Goal: Task Accomplishment & Management: Complete application form

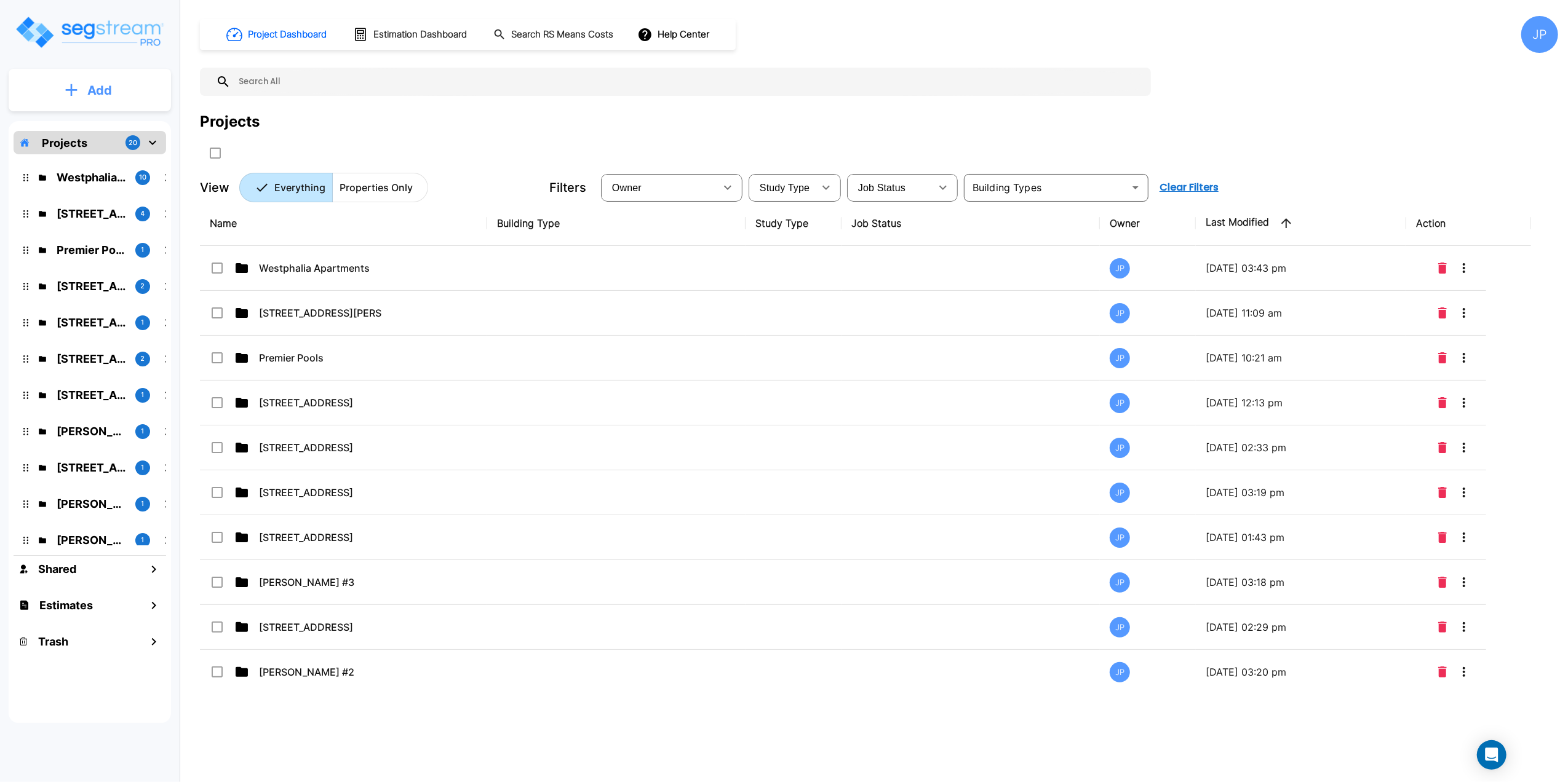
click at [86, 89] on button "Add" at bounding box center [90, 90] width 163 height 36
click at [106, 160] on p "Add Property" at bounding box center [98, 159] width 63 height 15
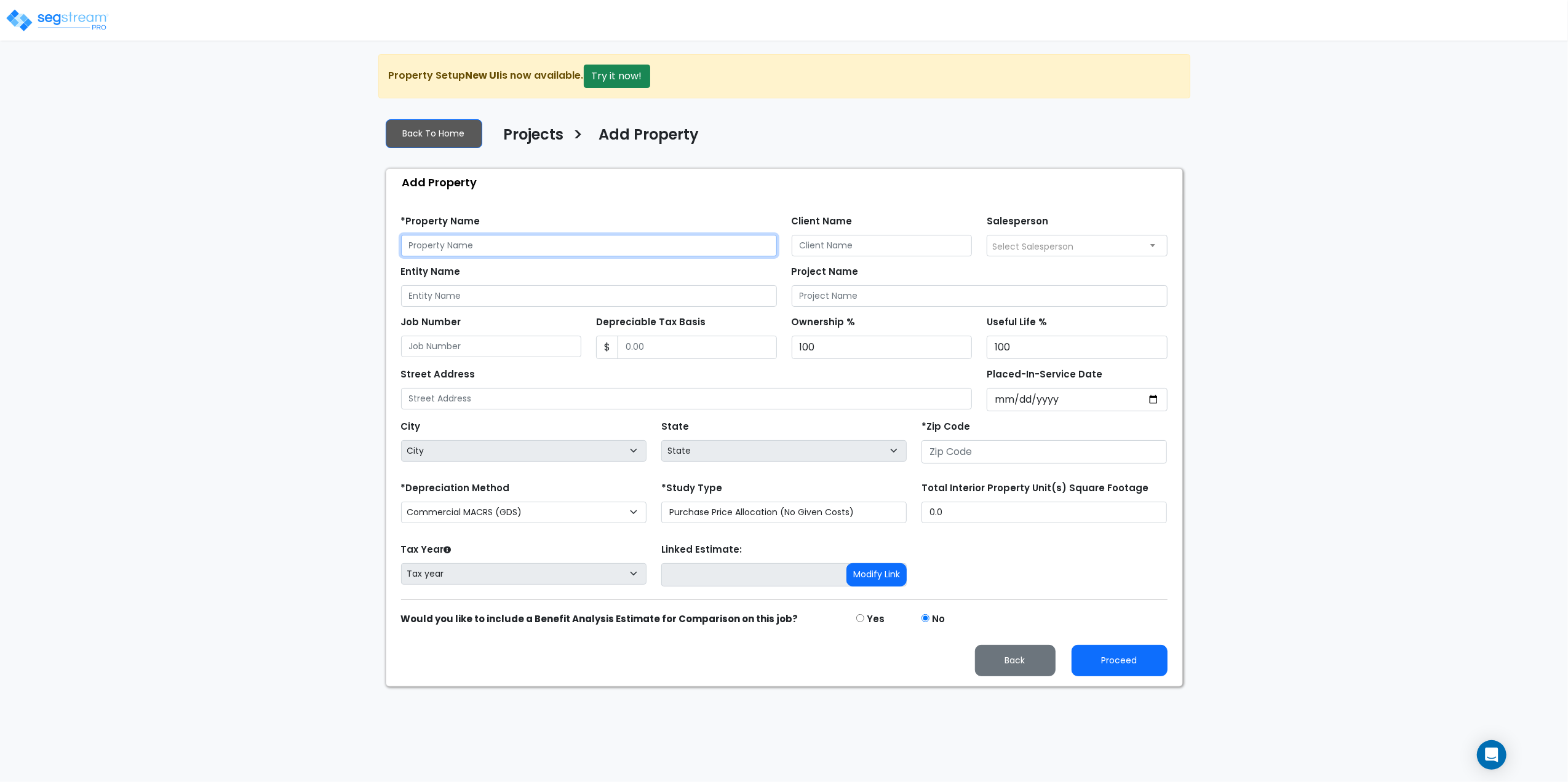
click at [626, 247] on input "text" at bounding box center [589, 246] width 376 height 22
type input "[STREET_ADDRESS]"
click at [477, 296] on input "Entity Name" at bounding box center [589, 296] width 376 height 22
click at [840, 244] on input "Client Name" at bounding box center [882, 246] width 181 height 22
click at [835, 241] on input "[PERSON_NAME]" at bounding box center [882, 246] width 181 height 22
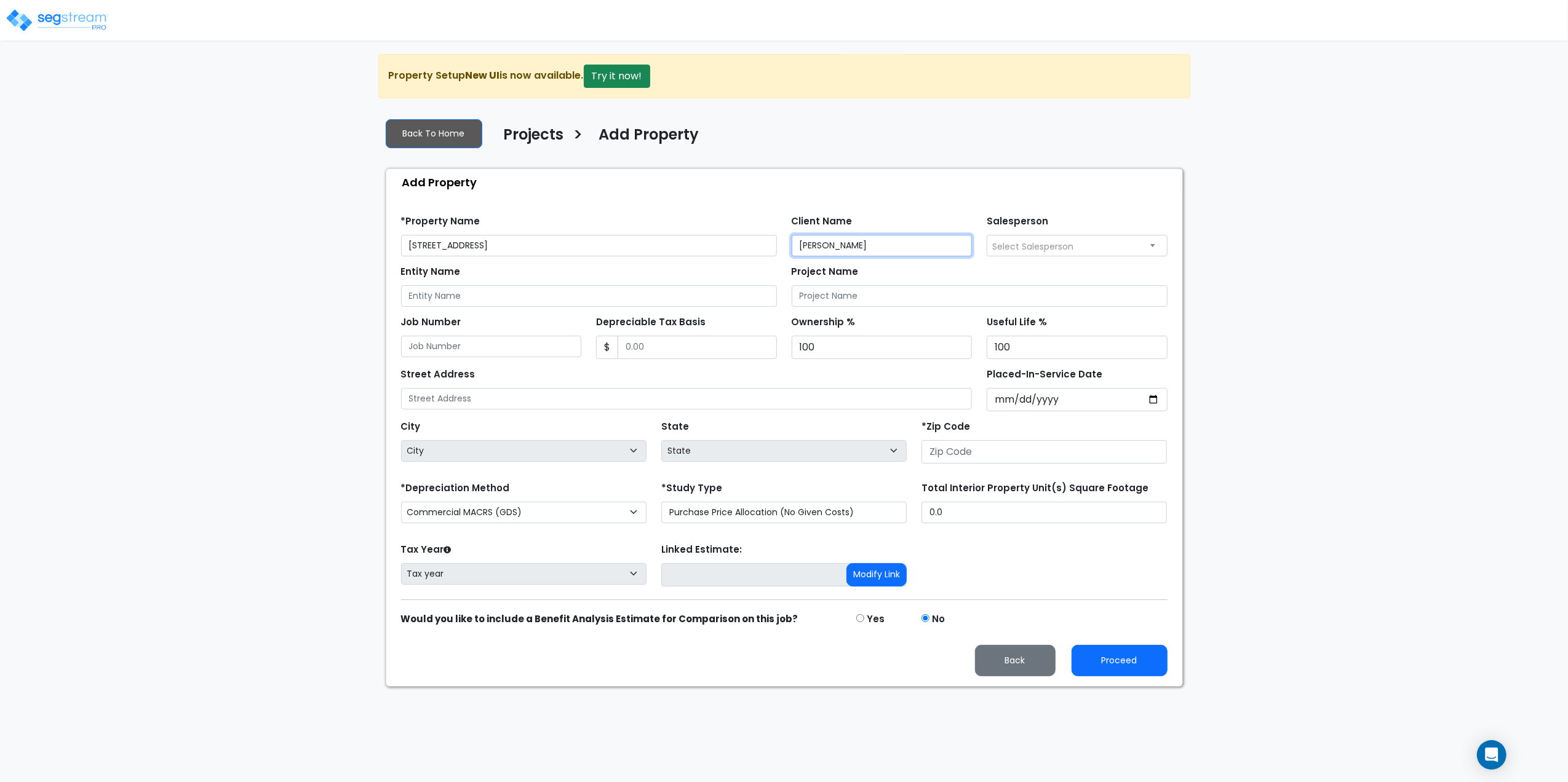
click at [842, 240] on input "[PERSON_NAME]" at bounding box center [882, 246] width 181 height 22
type input "[PERSON_NAME]"
click at [855, 300] on input "Project Name" at bounding box center [979, 296] width 376 height 22
type input "[STREET_ADDRESS]"
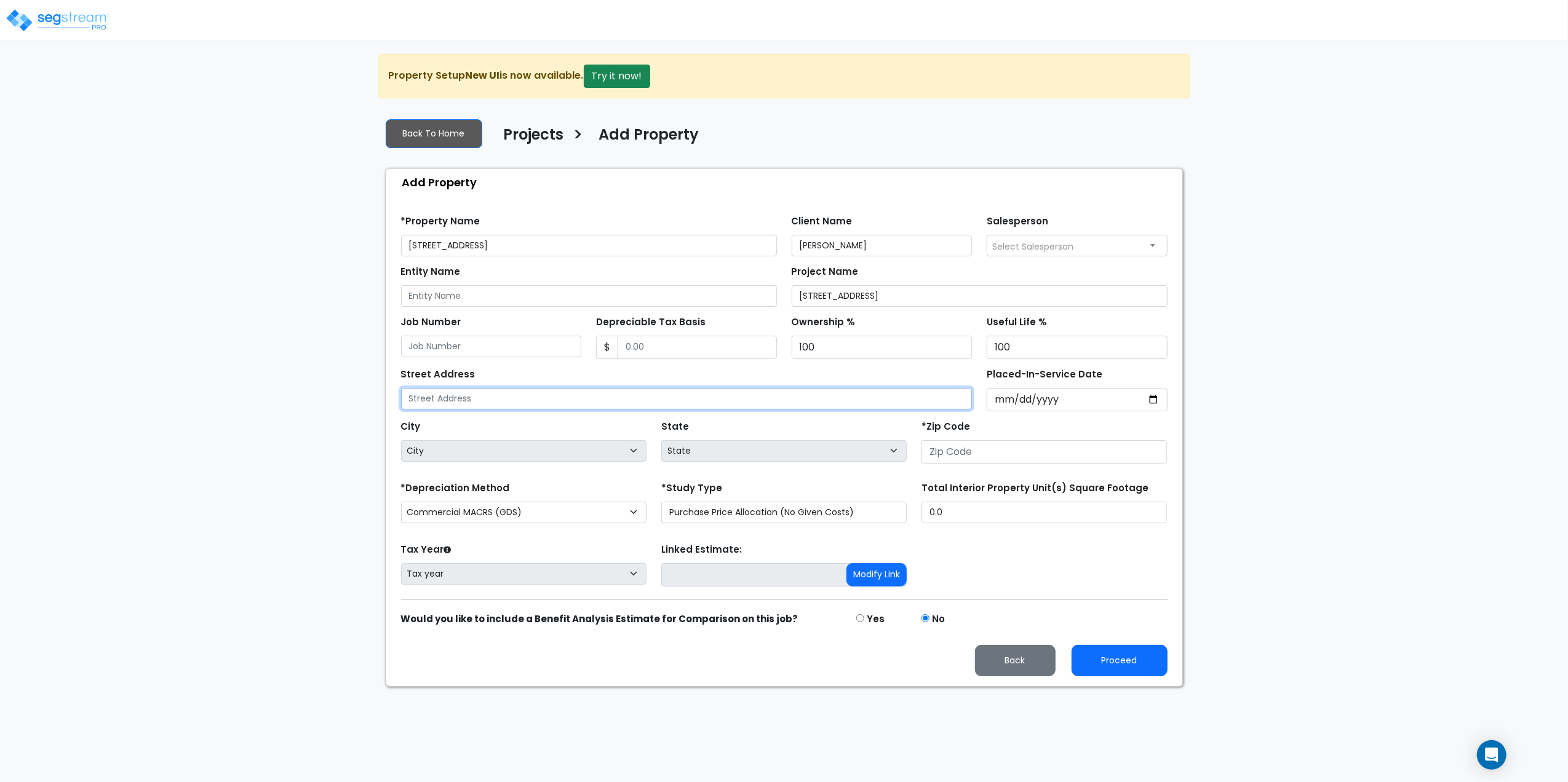
click at [480, 400] on input "text" at bounding box center [686, 399] width 571 height 22
type input "[STREET_ADDRESS]"
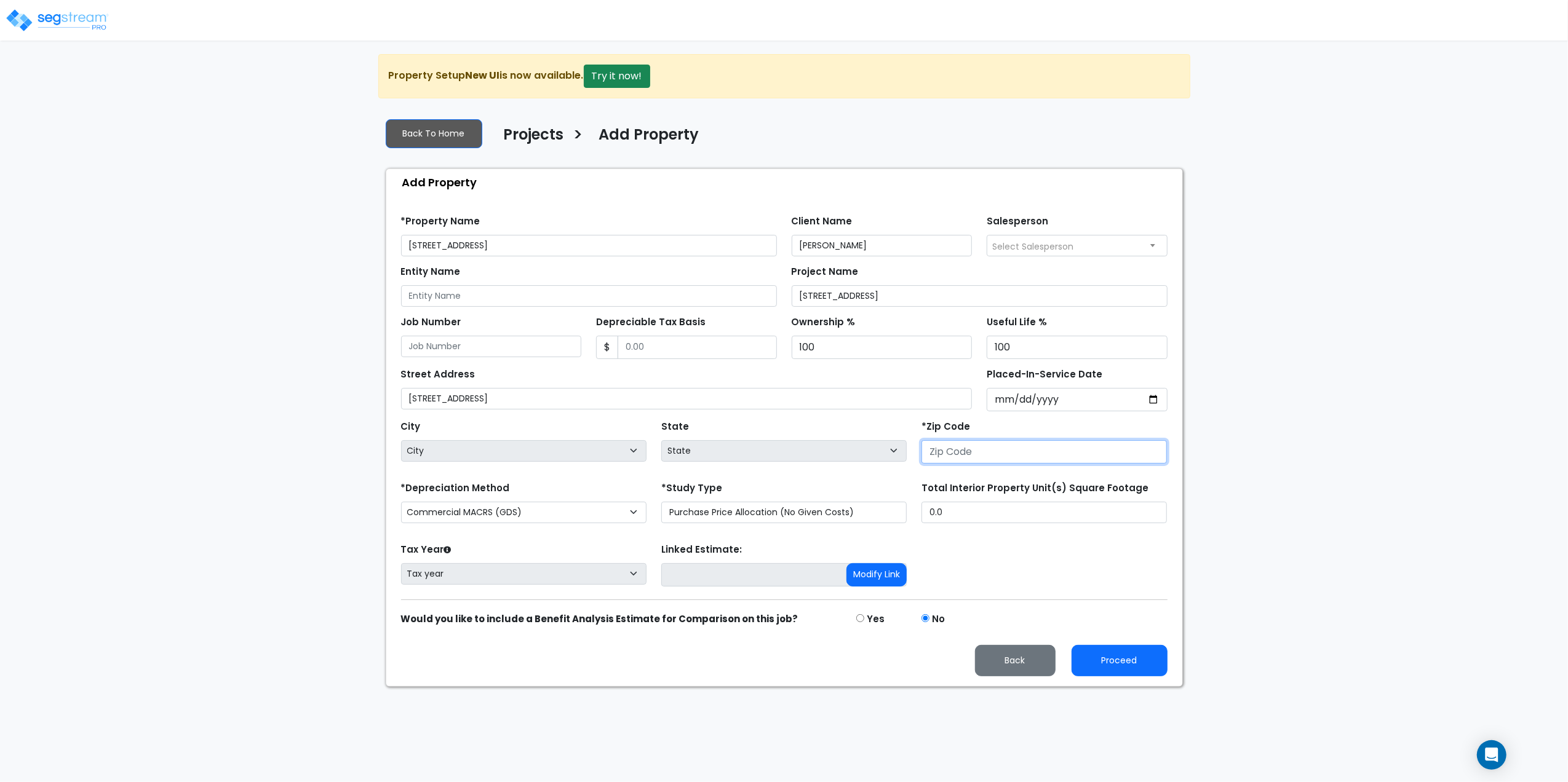
click at [1040, 447] on input "number" at bounding box center [1044, 452] width 245 height 24
type input "02"
select select "MA"
type input "0285"
select select "RI"
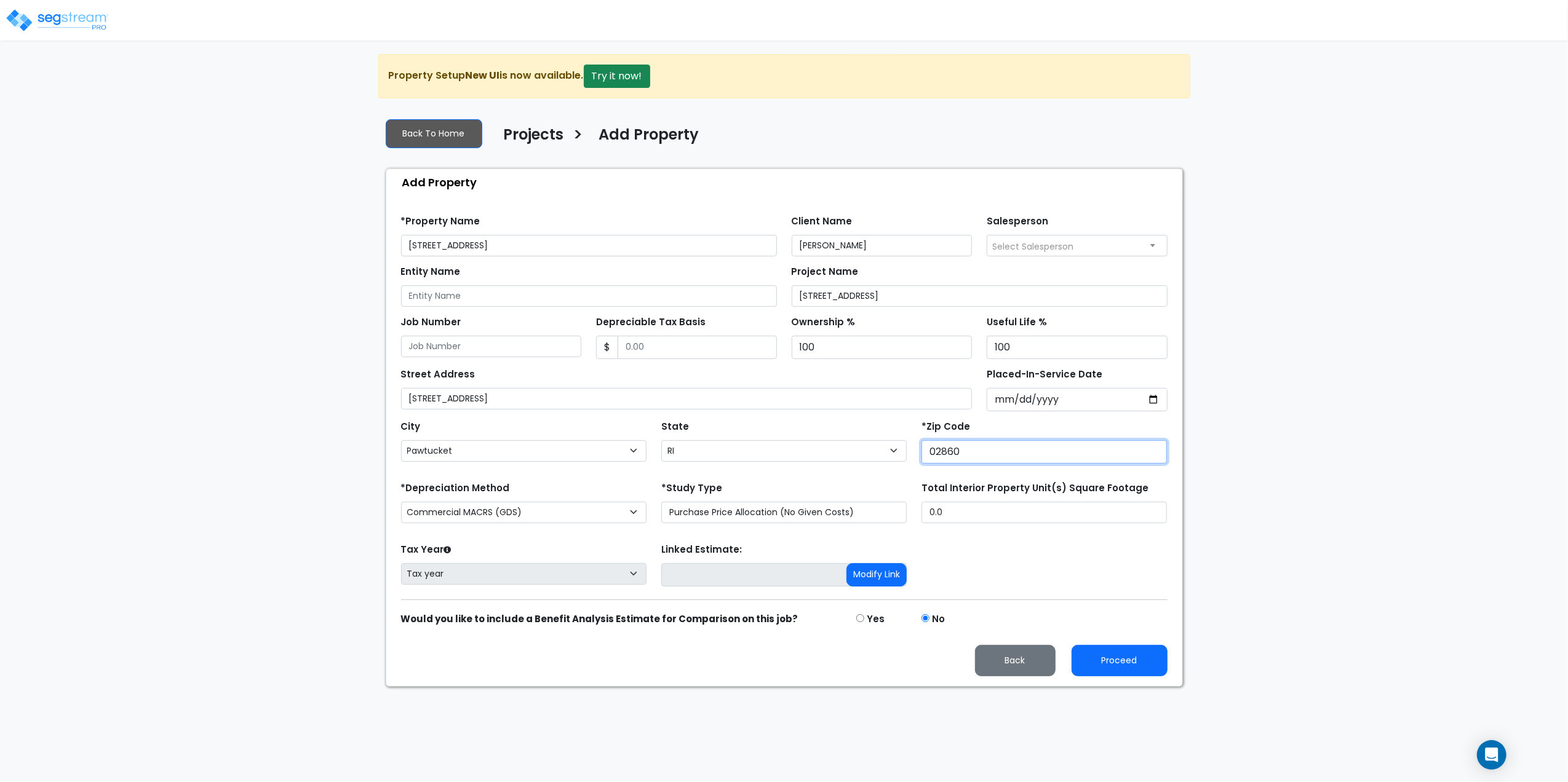
type input "02860"
drag, startPoint x: 1306, startPoint y: 411, endPoint x: 1298, endPoint y: 412, distance: 8.1
click at [1298, 412] on div "We are Building your Property. So please grab a coffee and let us do the heavy …" at bounding box center [784, 371] width 1568 height 633
click at [1017, 405] on input "Placed-In-Service Date" at bounding box center [1077, 399] width 181 height 24
drag, startPoint x: 971, startPoint y: 517, endPoint x: 860, endPoint y: 500, distance: 112.3
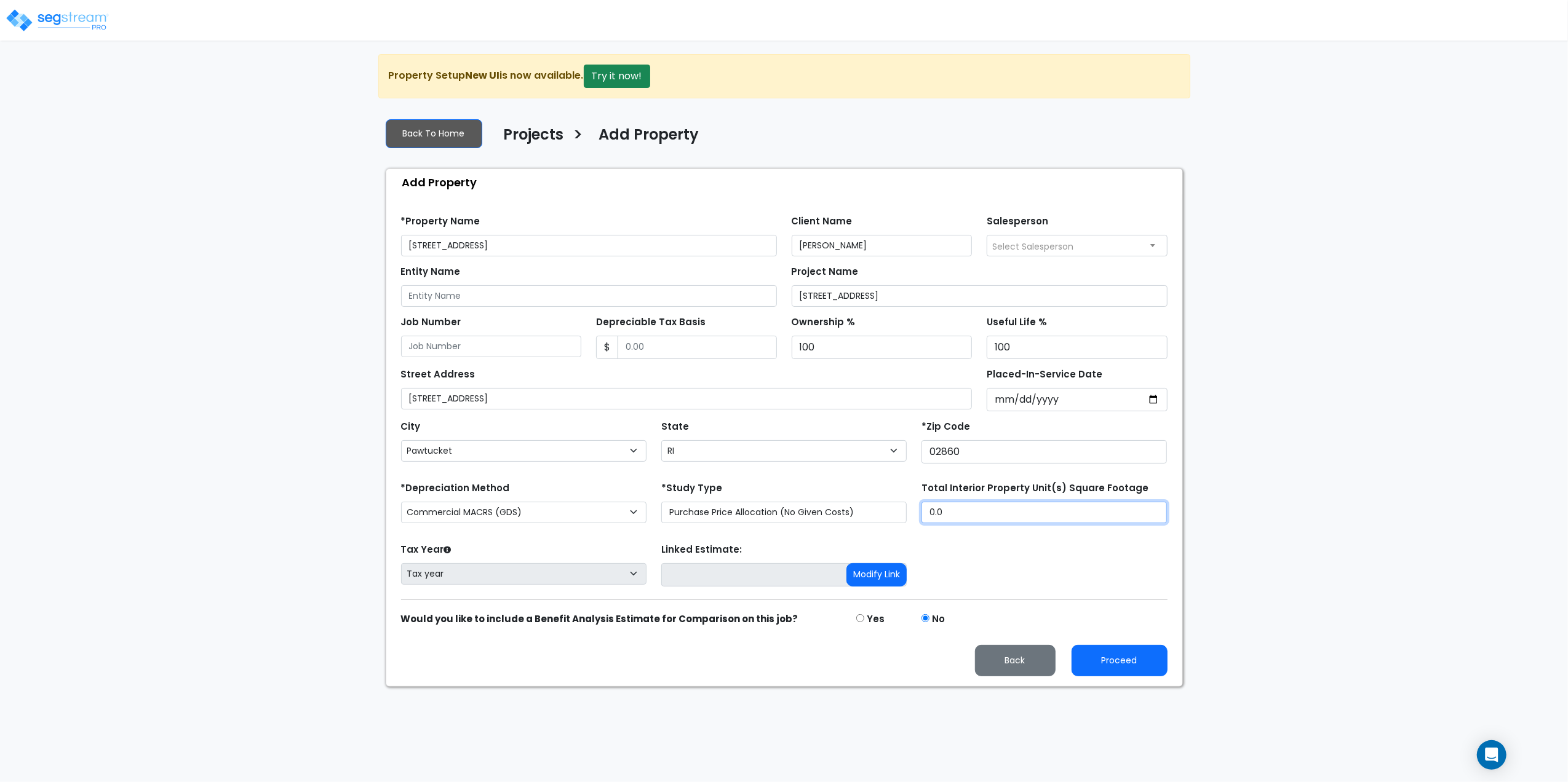
click at [854, 507] on div "*Depreciation Method Commercial MACRS (GDS) Residential Rental MACRS (GDS) Comm…" at bounding box center [784, 503] width 781 height 49
type input "3,906"
click at [698, 190] on div "Add Property" at bounding box center [787, 182] width 790 height 27
click at [201, 87] on div "We are Building your Property. So please grab a coffee and let us do the heavy …" at bounding box center [784, 371] width 1568 height 633
click at [736, 518] on select "Purchase Price Allocation (No Given Costs) New Construction / Reno / TI's (Give…" at bounding box center [784, 512] width 245 height 22
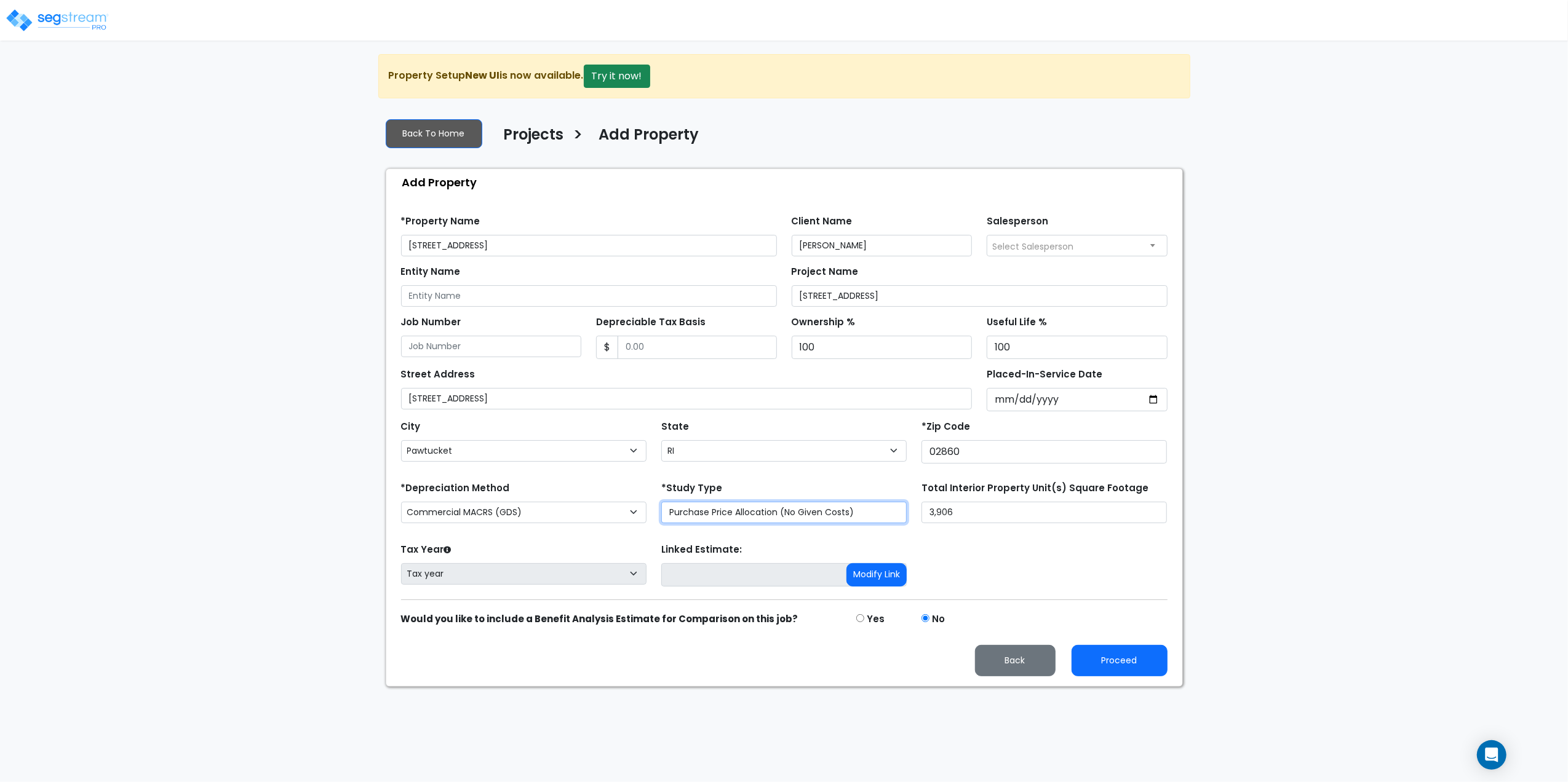
click at [736, 518] on select "Purchase Price Allocation (No Given Costs) New Construction / Reno / TI's (Give…" at bounding box center [784, 512] width 245 height 22
click at [584, 519] on select "Commercial MACRS (GDS) Residential Rental MACRS (GDS) Commercial MACRS (ADS) Re…" at bounding box center [523, 512] width 245 height 22
click at [387, 468] on div "Find these errors below in the Property Setup: *Property Name [STREET_ADDRESS] …" at bounding box center [784, 441] width 796 height 491
click at [1139, 665] on button "Proceed" at bounding box center [1120, 661] width 96 height 32
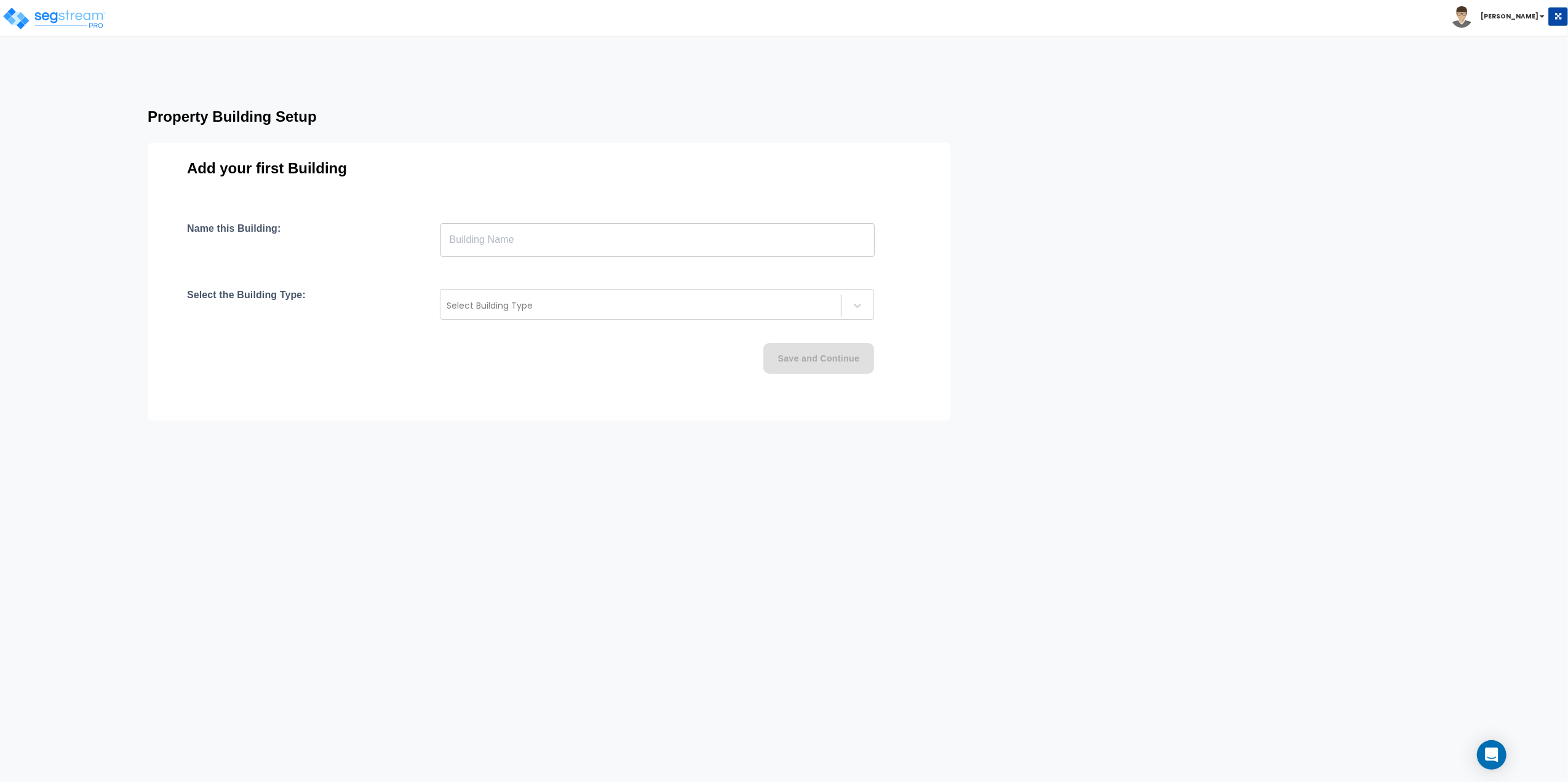
click at [496, 251] on input "text" at bounding box center [657, 240] width 434 height 34
click at [495, 242] on input "text" at bounding box center [657, 240] width 434 height 34
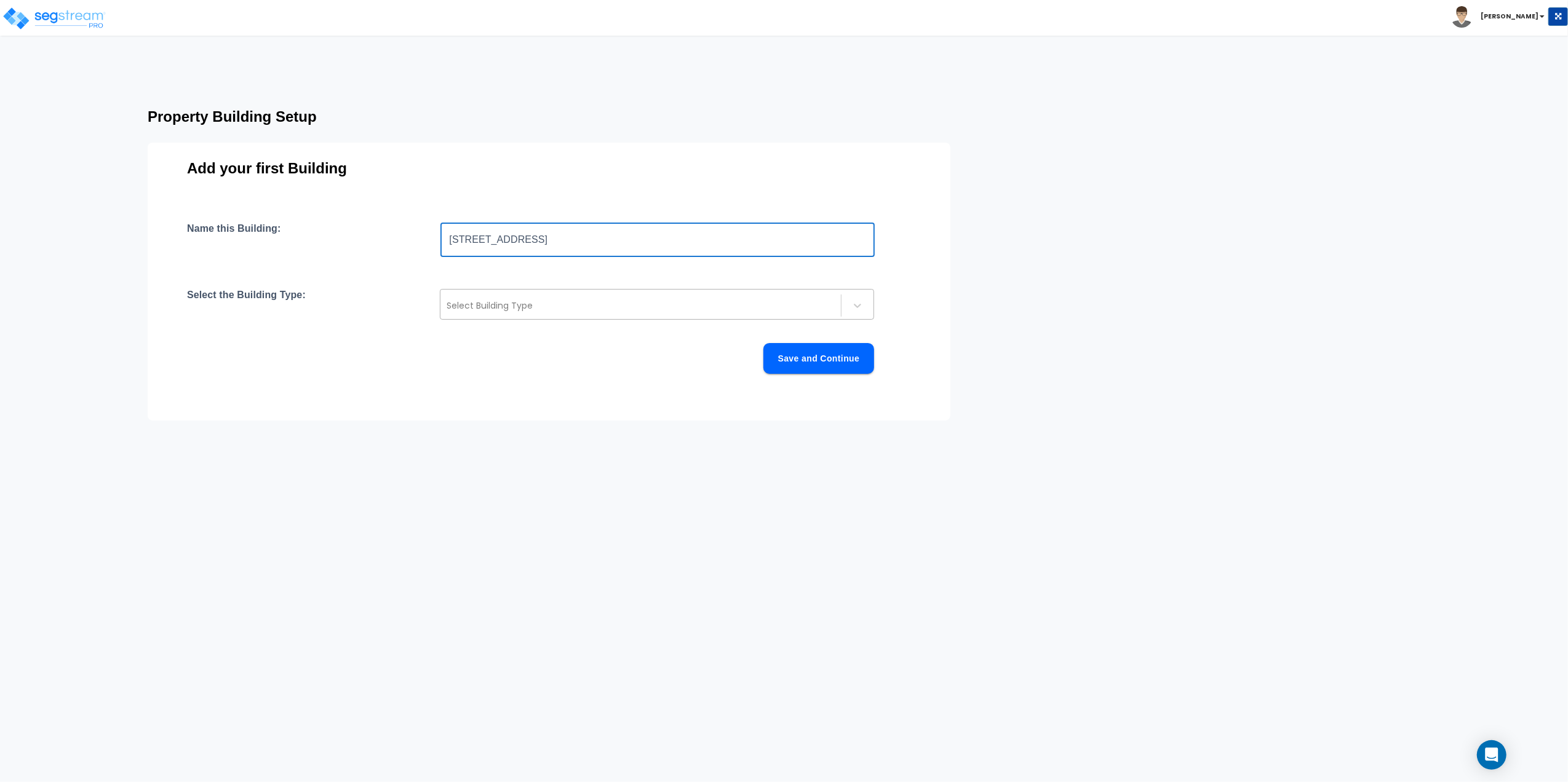
type input "[STREET_ADDRESS]"
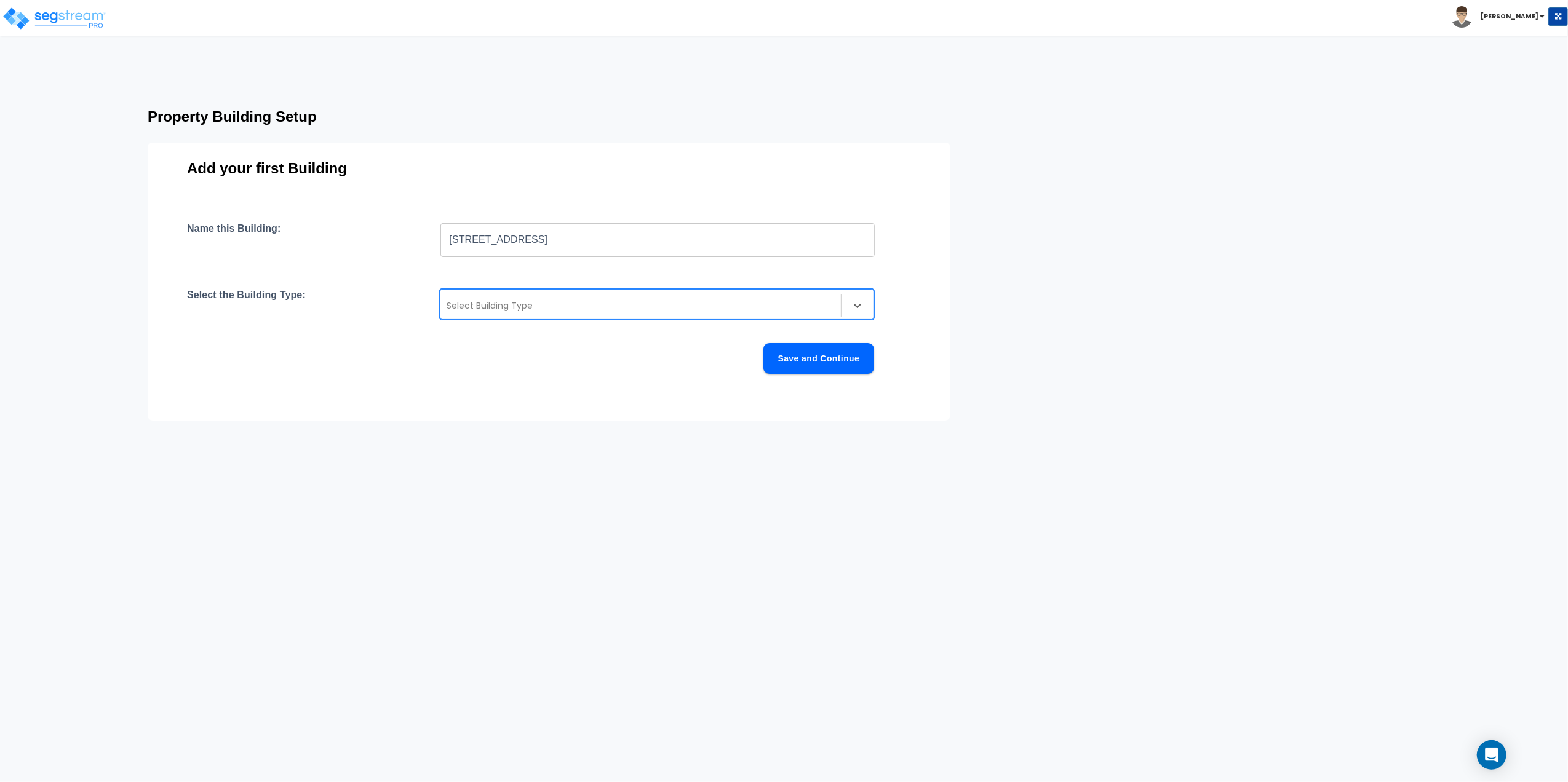
click at [581, 309] on div at bounding box center [640, 305] width 388 height 15
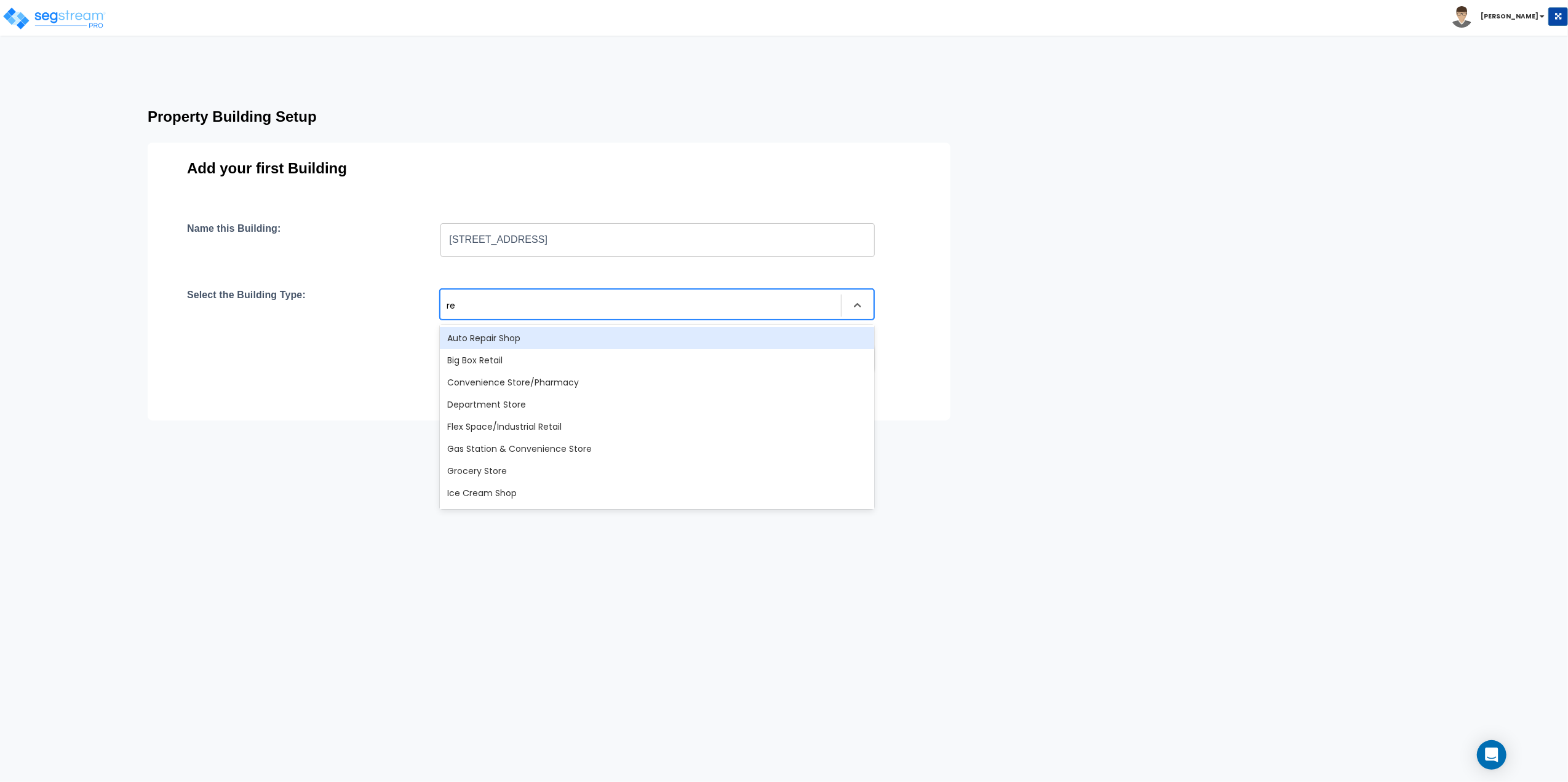
type input "res"
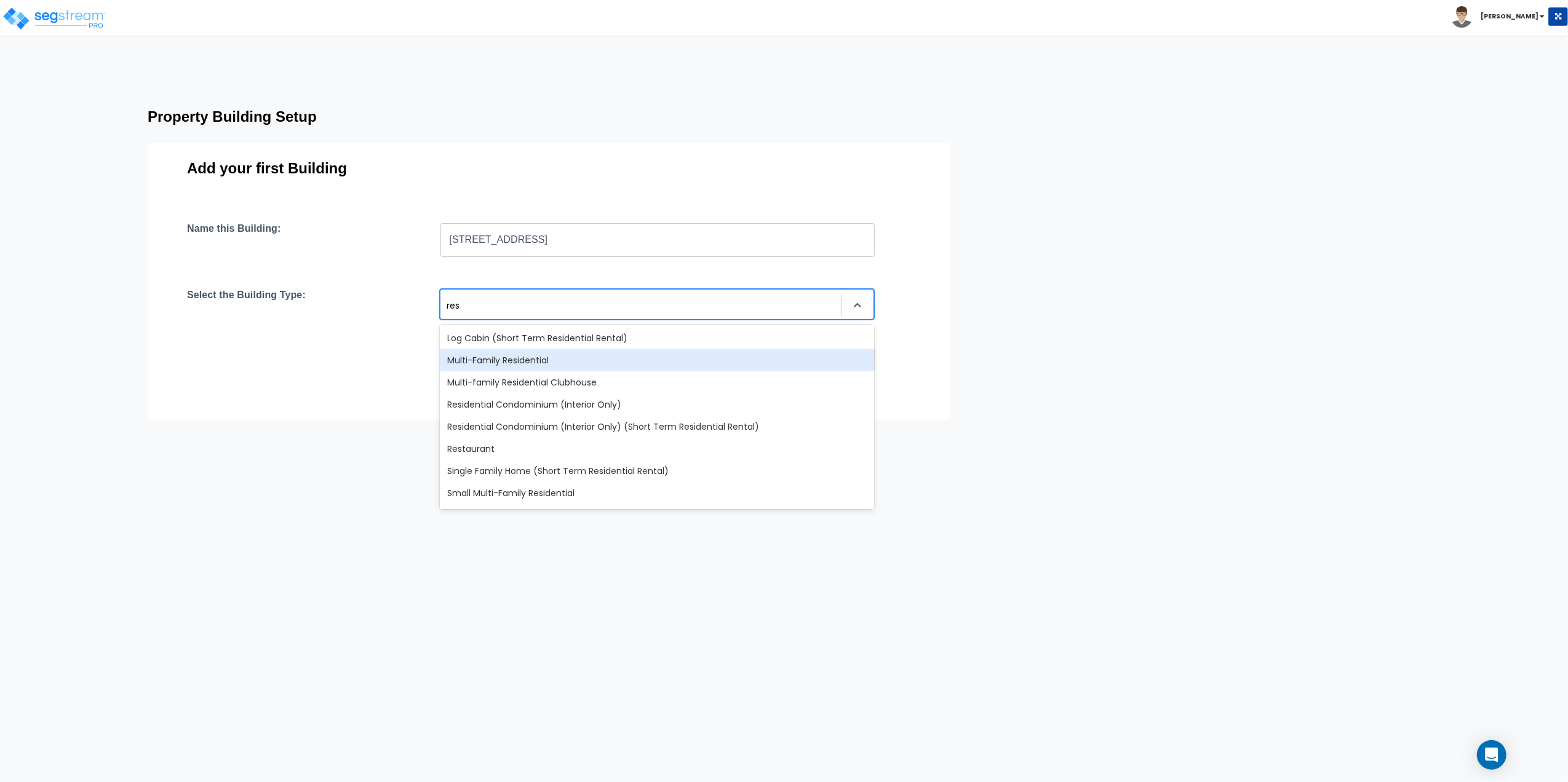
click at [609, 362] on div "Multi-Family Residential" at bounding box center [657, 360] width 434 height 22
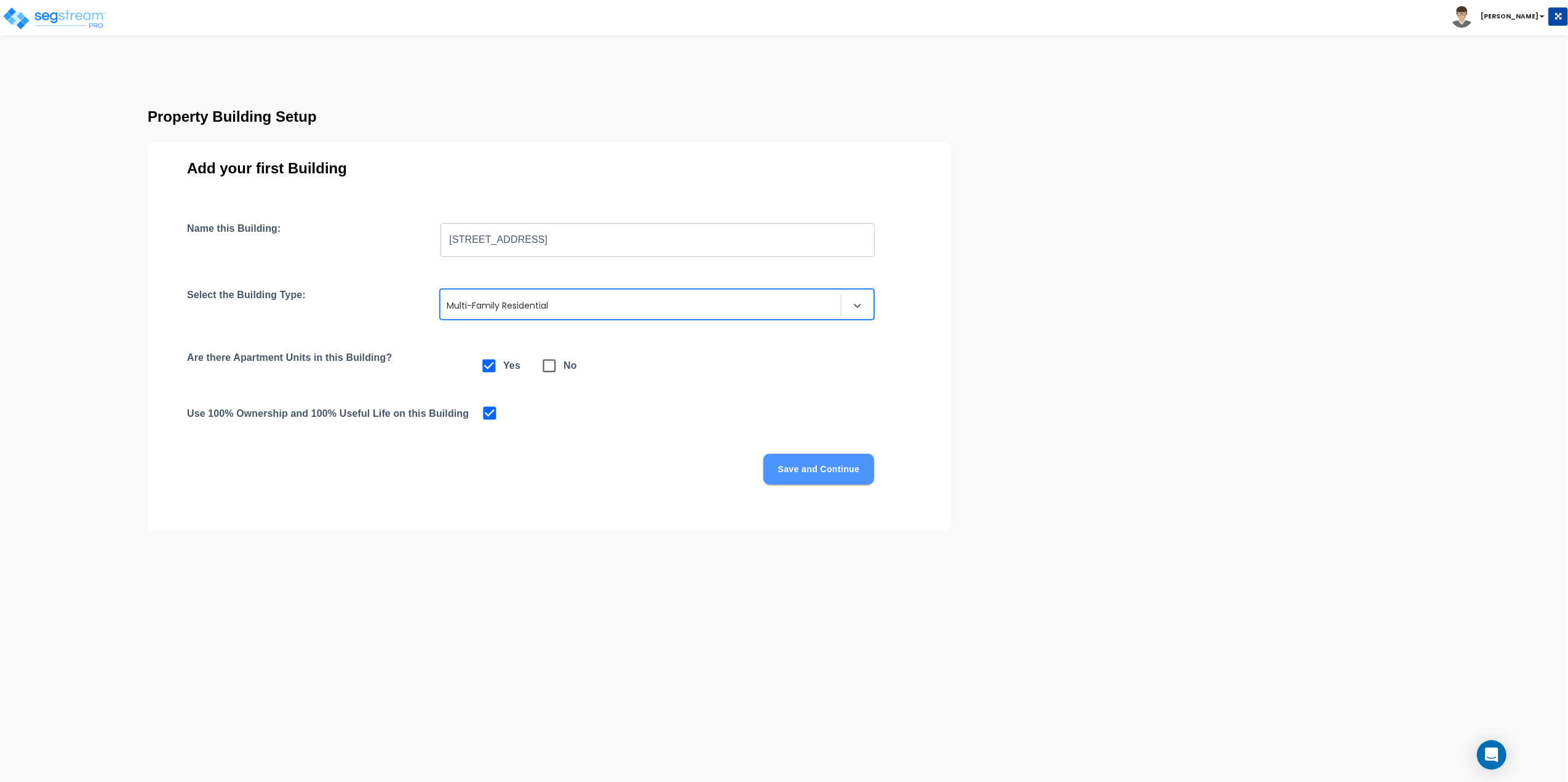
click at [822, 470] on button "Save and Continue" at bounding box center [819, 469] width 110 height 31
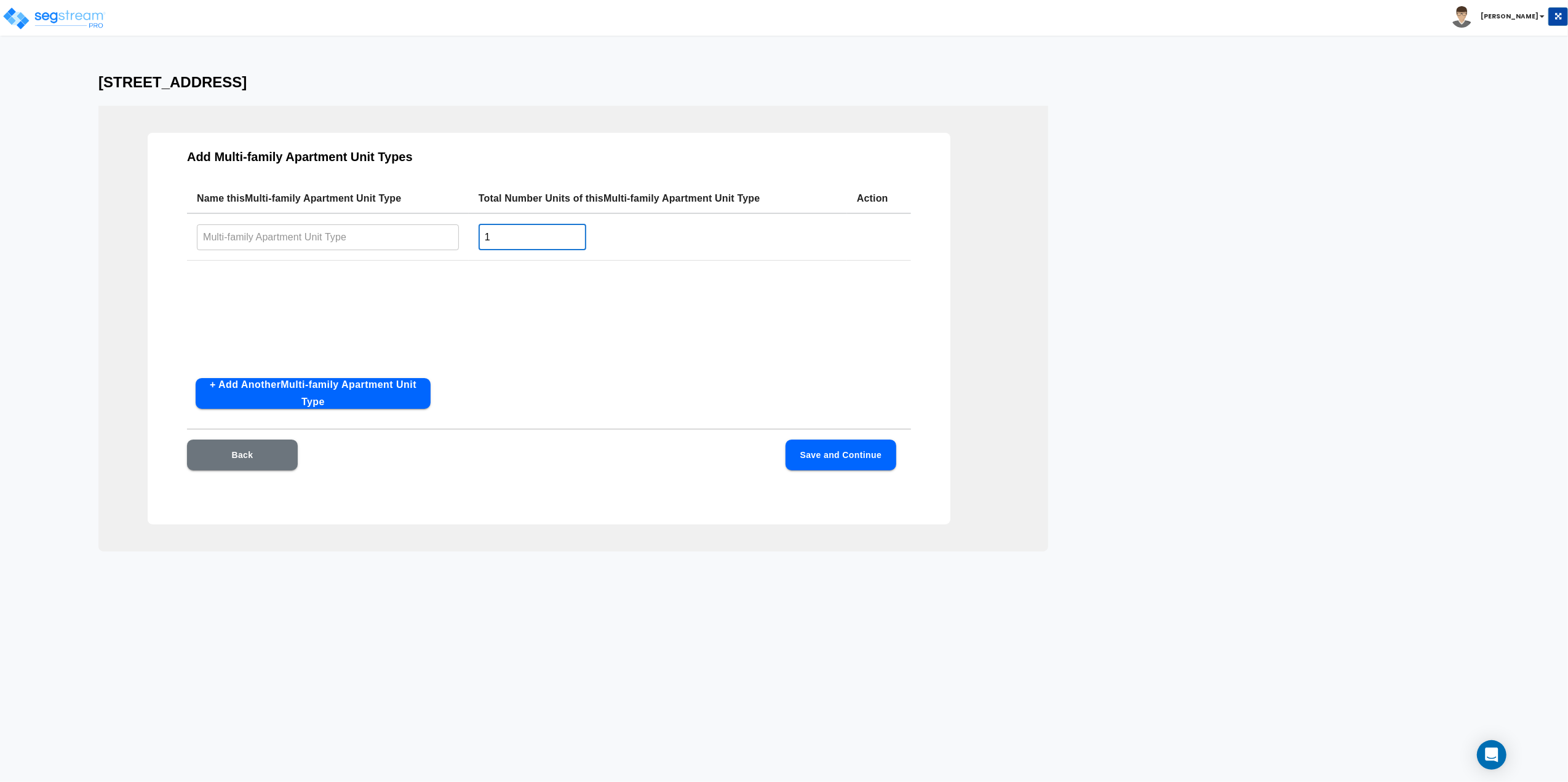
drag, startPoint x: 513, startPoint y: 237, endPoint x: 381, endPoint y: 217, distance: 133.5
click at [381, 217] on tr "​ 1 ​" at bounding box center [549, 237] width 724 height 47
type input "5"
click at [363, 229] on input "text" at bounding box center [328, 237] width 262 height 27
type input "1"
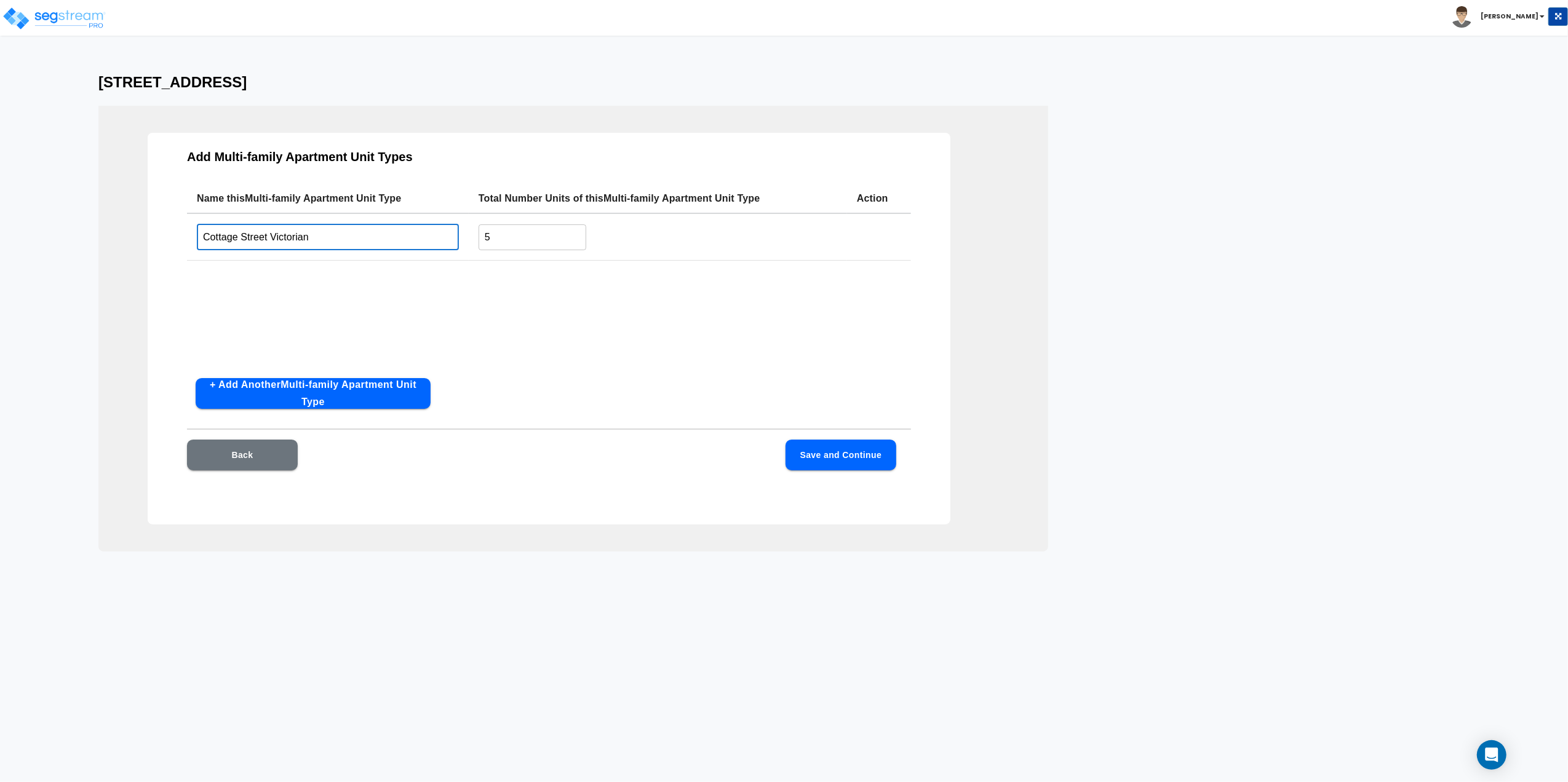
type input "Cottage Street Victorian"
click at [868, 457] on button "Save and Continue" at bounding box center [841, 454] width 110 height 31
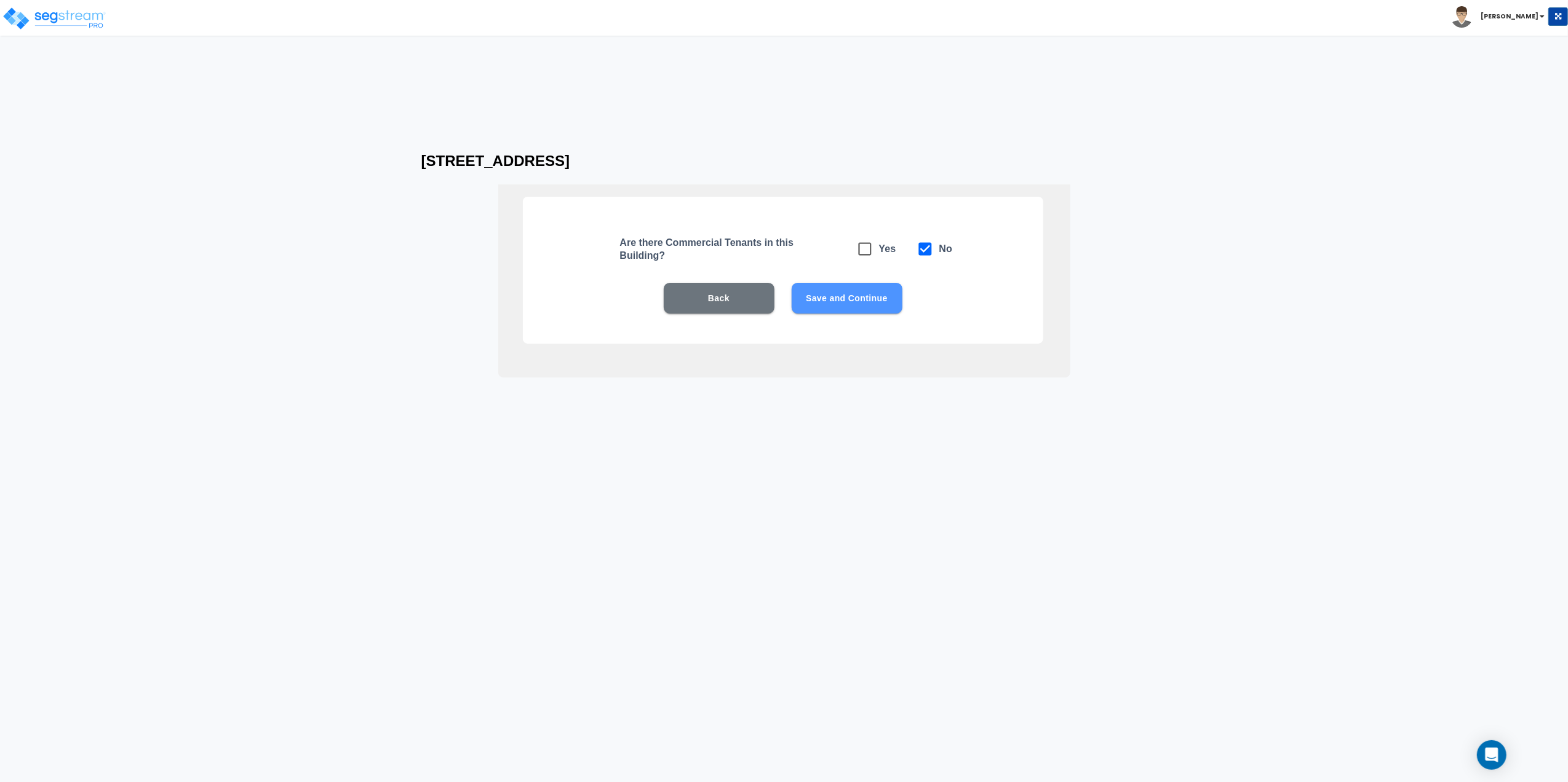
click at [852, 303] on button "Save and Continue" at bounding box center [847, 298] width 110 height 31
click at [832, 302] on button "Save and Continue" at bounding box center [847, 298] width 110 height 31
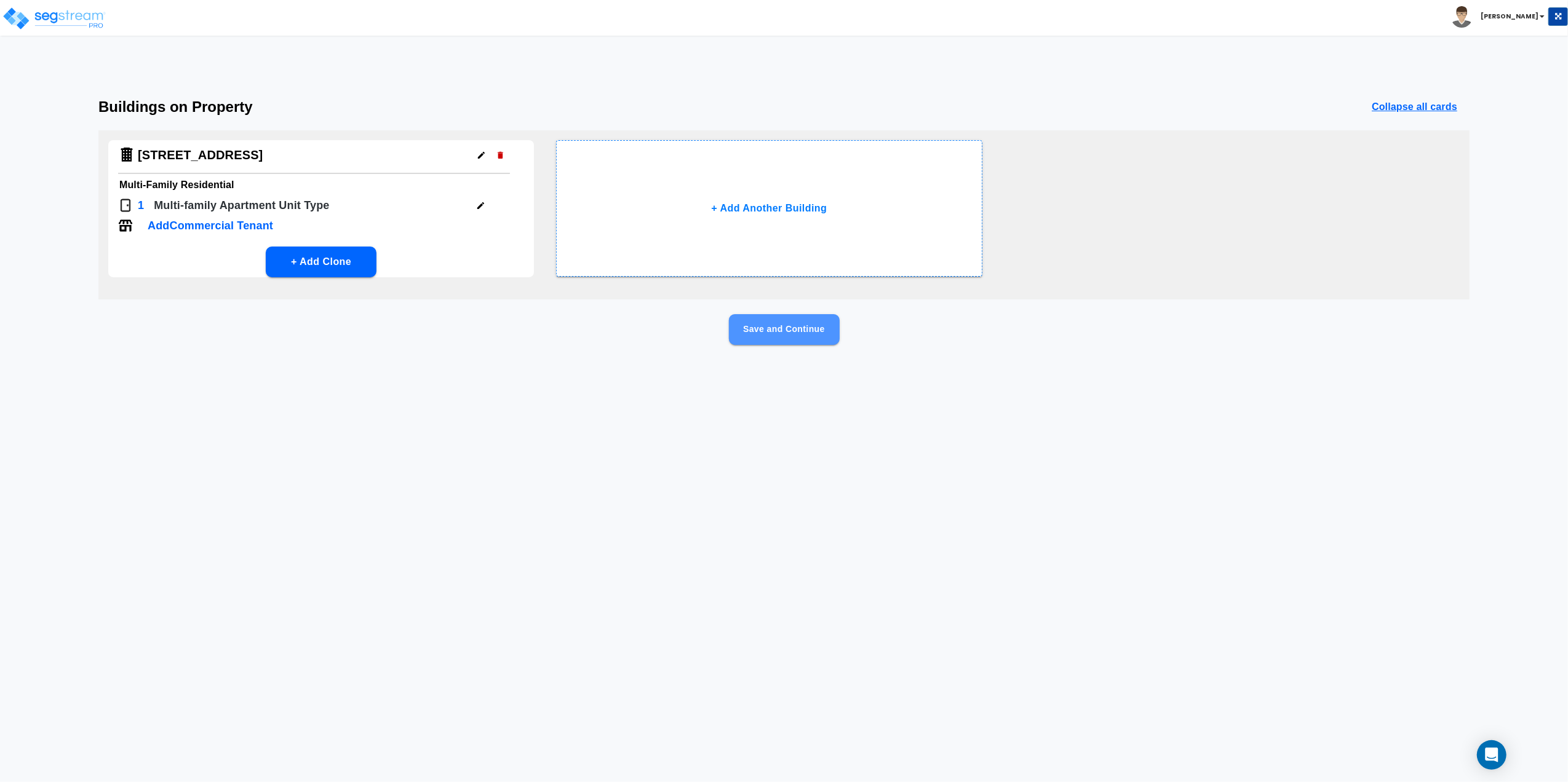
click at [765, 335] on button "Save and Continue" at bounding box center [784, 329] width 110 height 31
click at [227, 204] on p "Multi-family Apartment Unit Type" at bounding box center [242, 205] width 176 height 16
click at [123, 207] on img at bounding box center [125, 205] width 15 height 15
click at [478, 206] on icon "button" at bounding box center [480, 206] width 9 height 9
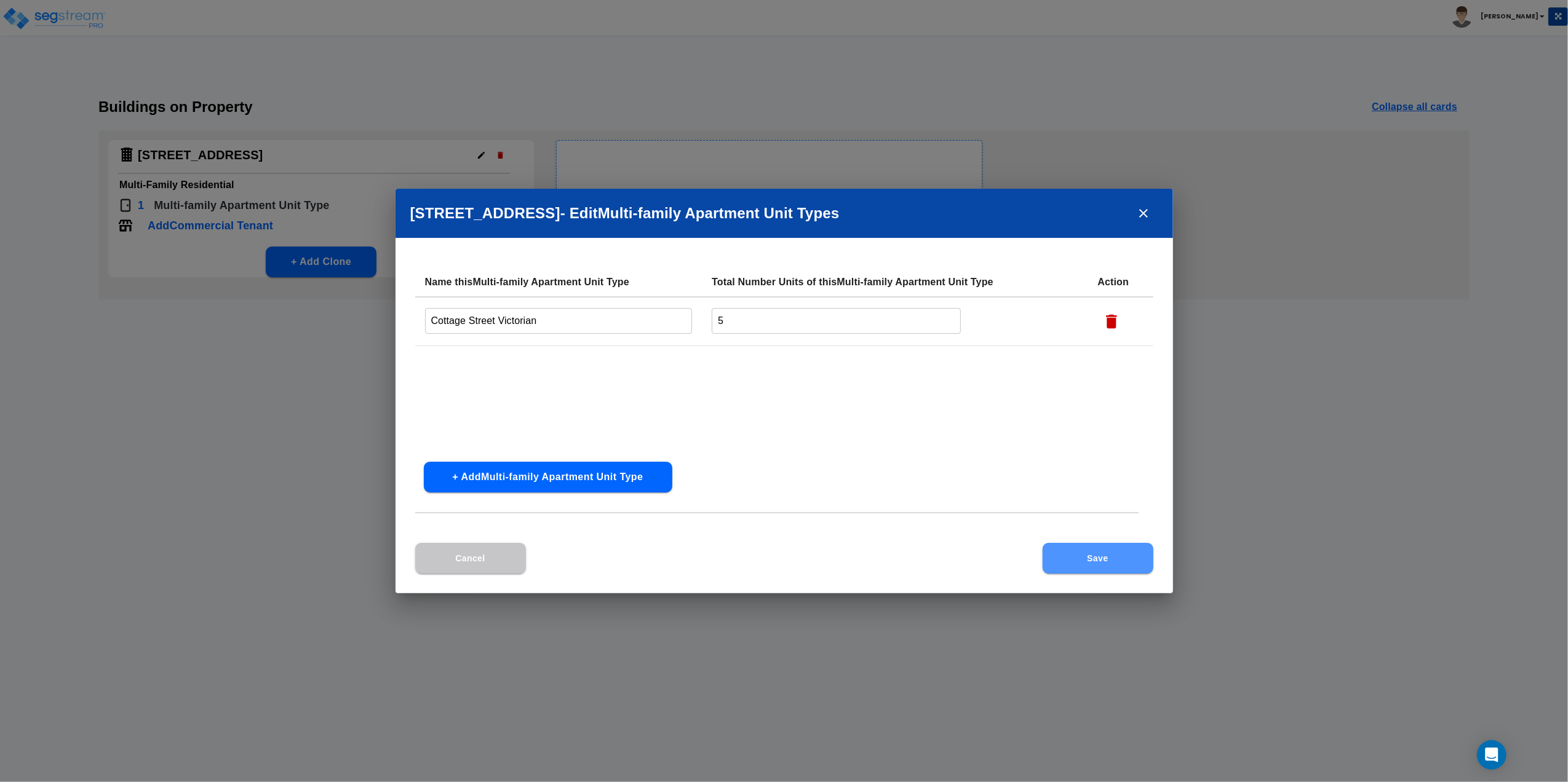
click at [1113, 548] on button "Save" at bounding box center [1098, 558] width 110 height 31
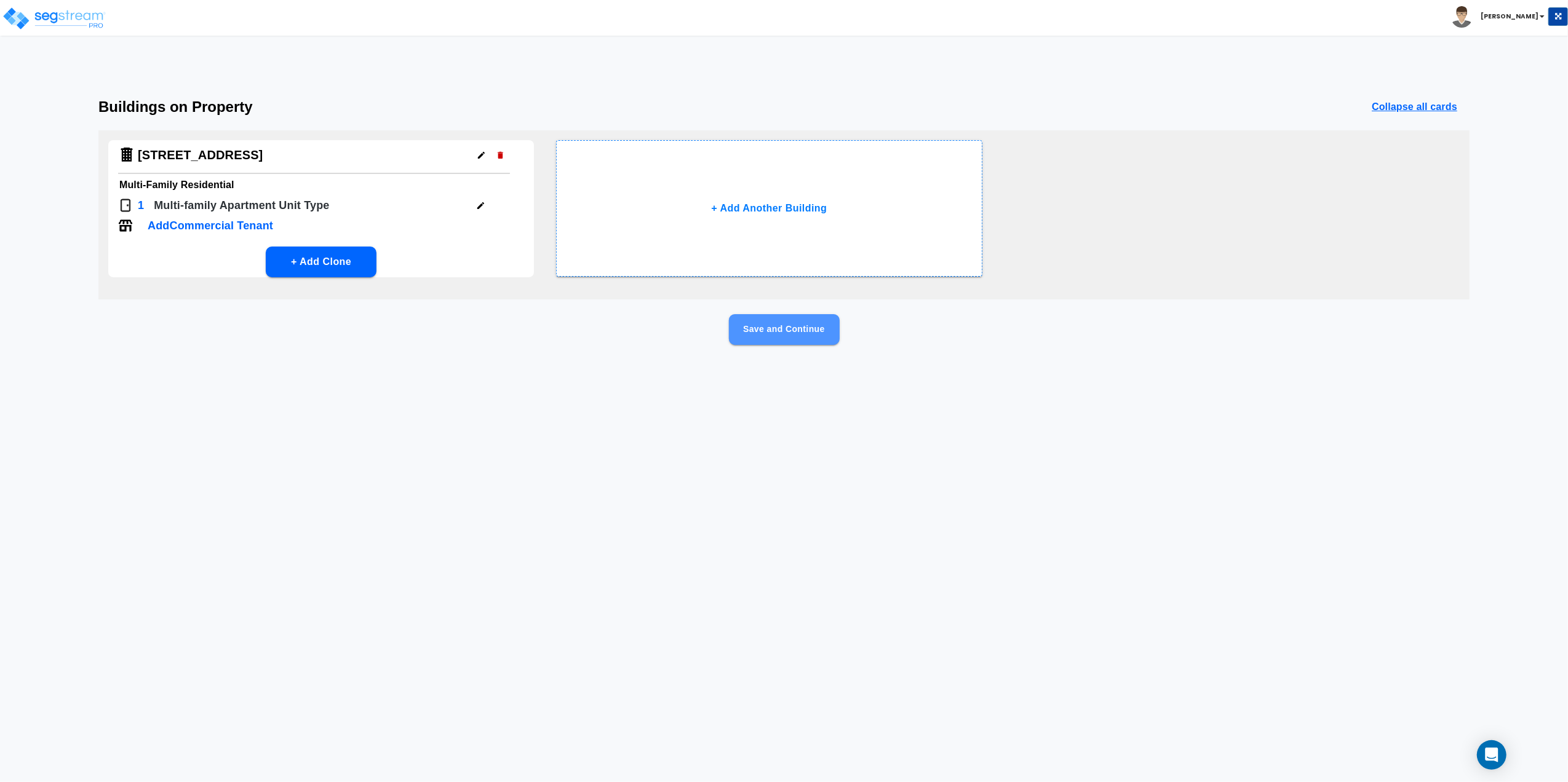
click at [775, 325] on button "Save and Continue" at bounding box center [784, 329] width 110 height 31
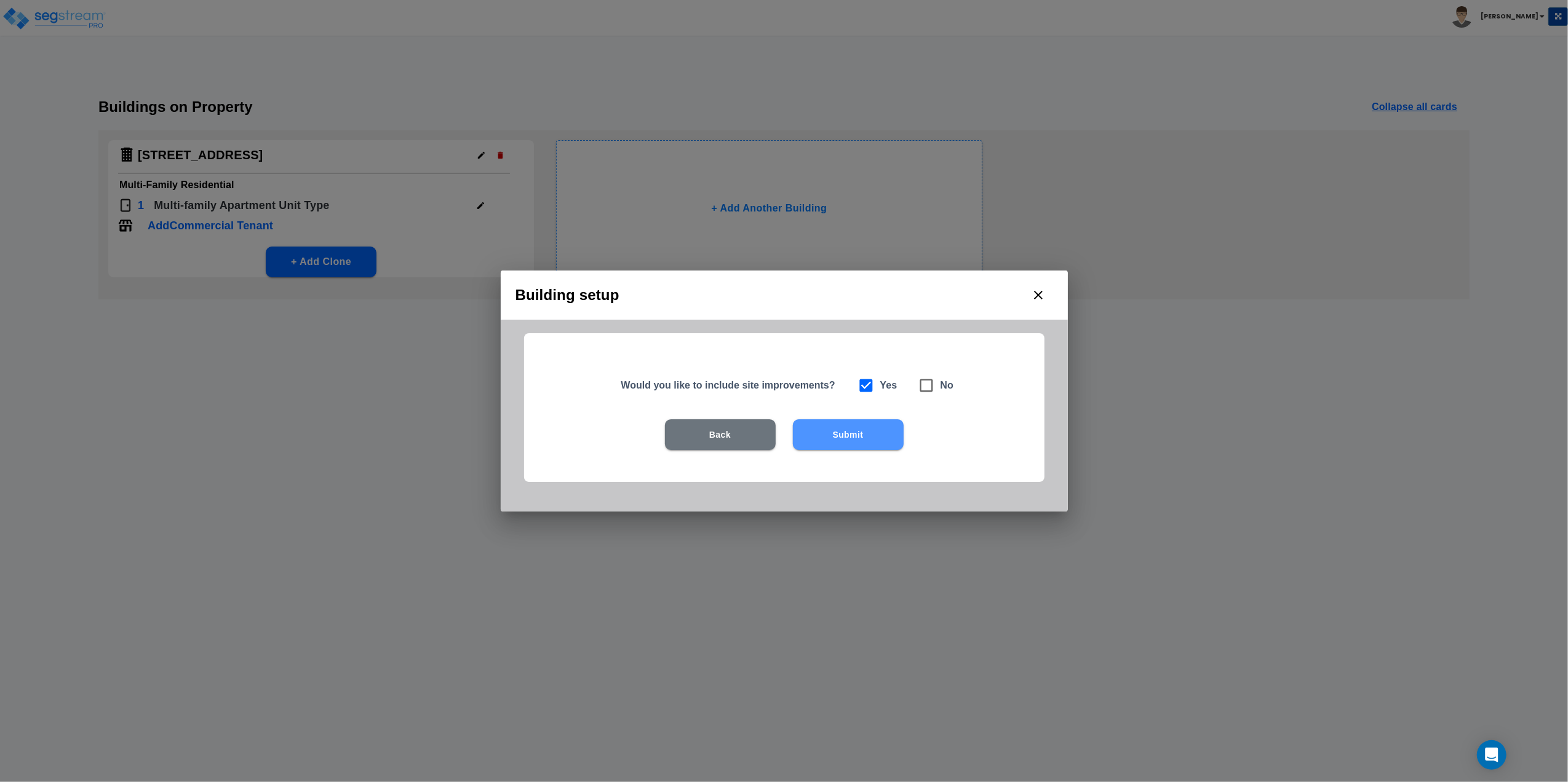
click at [860, 444] on button "Submit" at bounding box center [848, 434] width 110 height 31
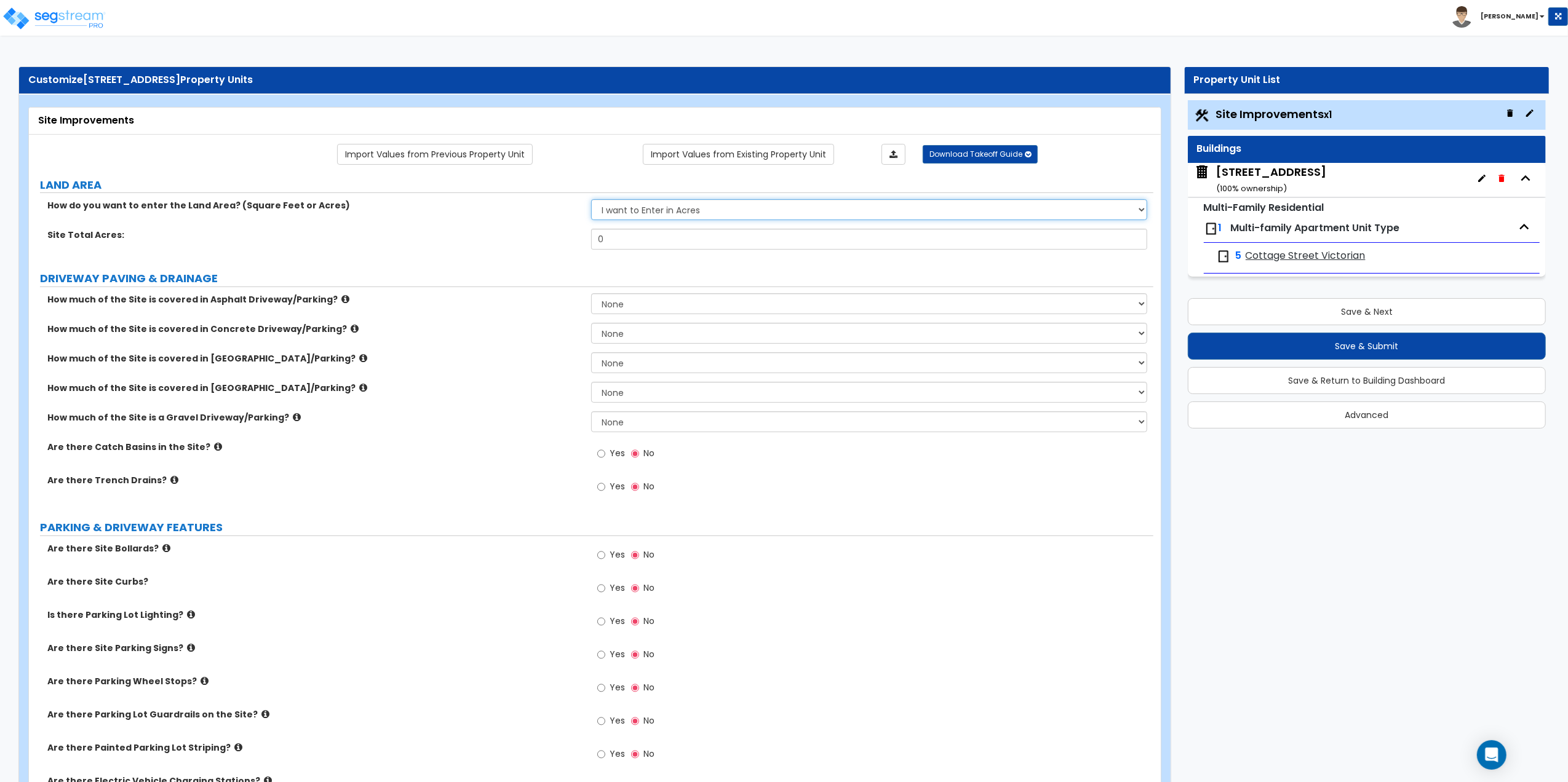
click at [630, 212] on select "I want to Enter in Acres I want to Enter in Square Feet" at bounding box center [870, 209] width 556 height 21
click at [630, 210] on select "I want to Enter in Acres I want to Enter in Square Feet" at bounding box center [870, 209] width 556 height 21
click at [632, 212] on select "I want to Enter in Acres I want to Enter in Square Feet" at bounding box center [870, 209] width 556 height 21
select select "2"
click at [591, 201] on select "I want to Enter in Acres I want to Enter in Square Feet" at bounding box center [870, 209] width 556 height 21
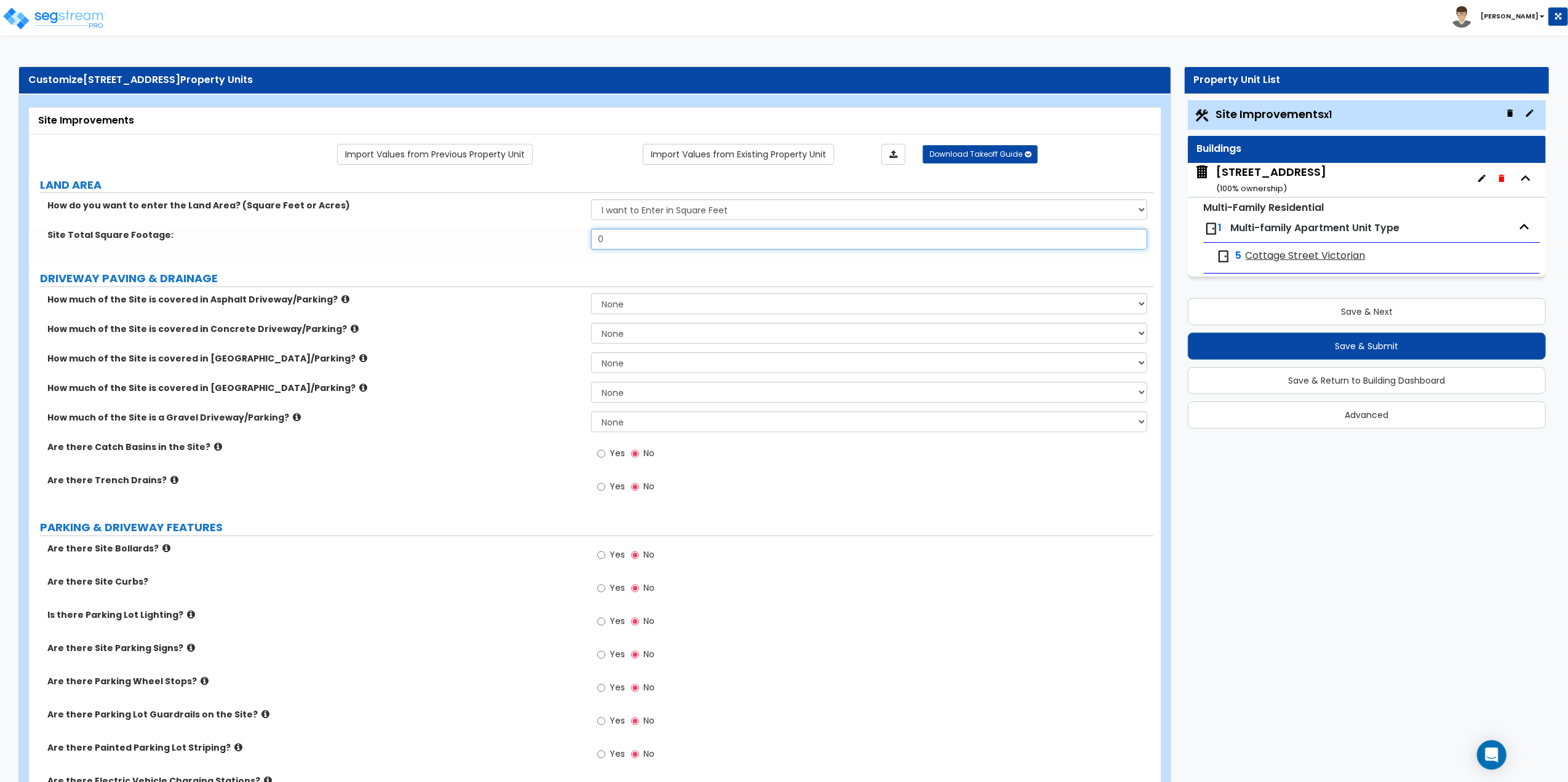
drag, startPoint x: 624, startPoint y: 242, endPoint x: 520, endPoint y: 224, distance: 105.5
click at [536, 235] on div "Site Total Square Footage: 0" at bounding box center [591, 243] width 1124 height 29
type input "6,700"
drag, startPoint x: 256, startPoint y: 252, endPoint x: 500, endPoint y: 512, distance: 356.6
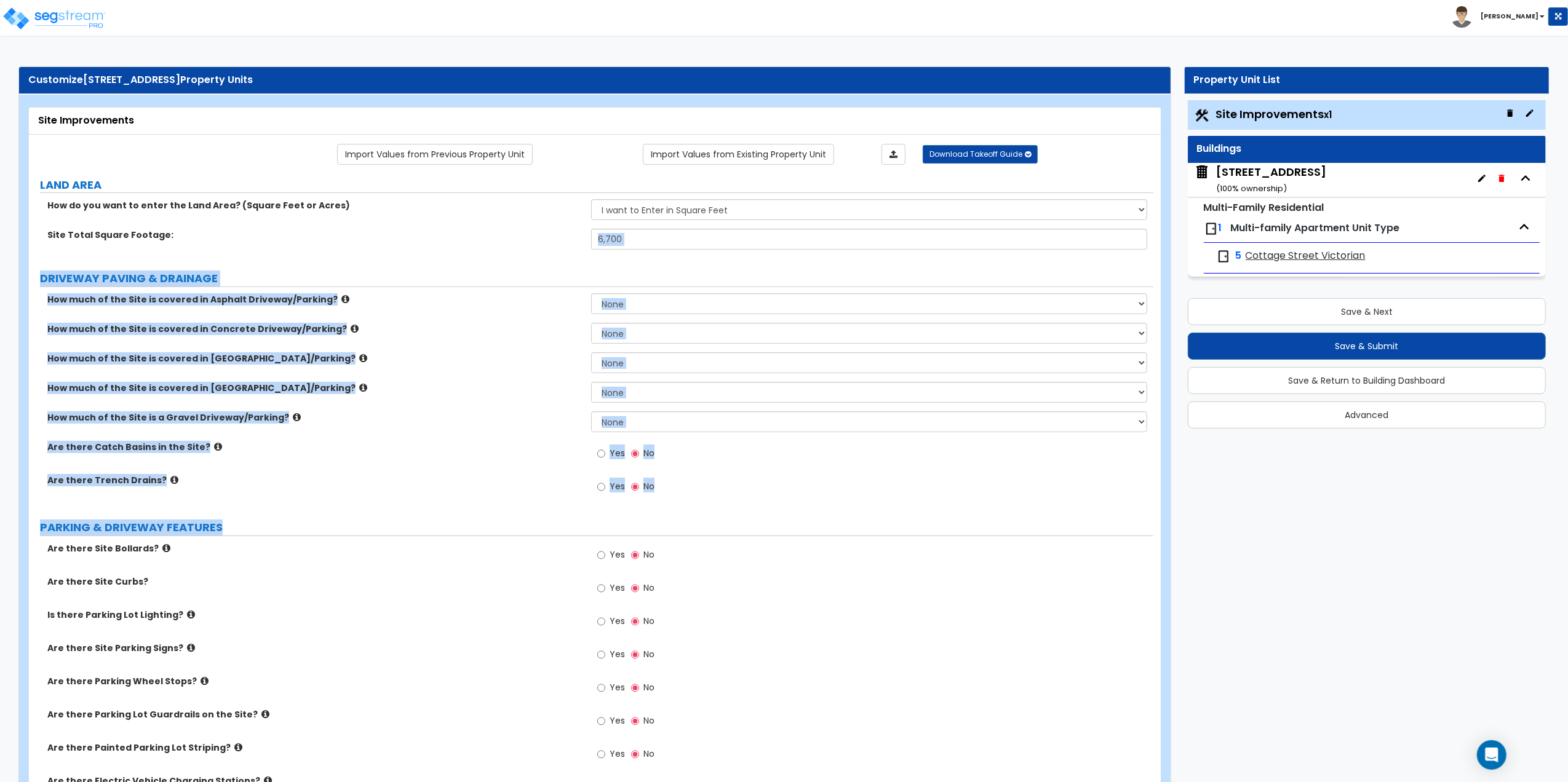
click at [747, 463] on div "Yes No" at bounding box center [873, 457] width 562 height 33
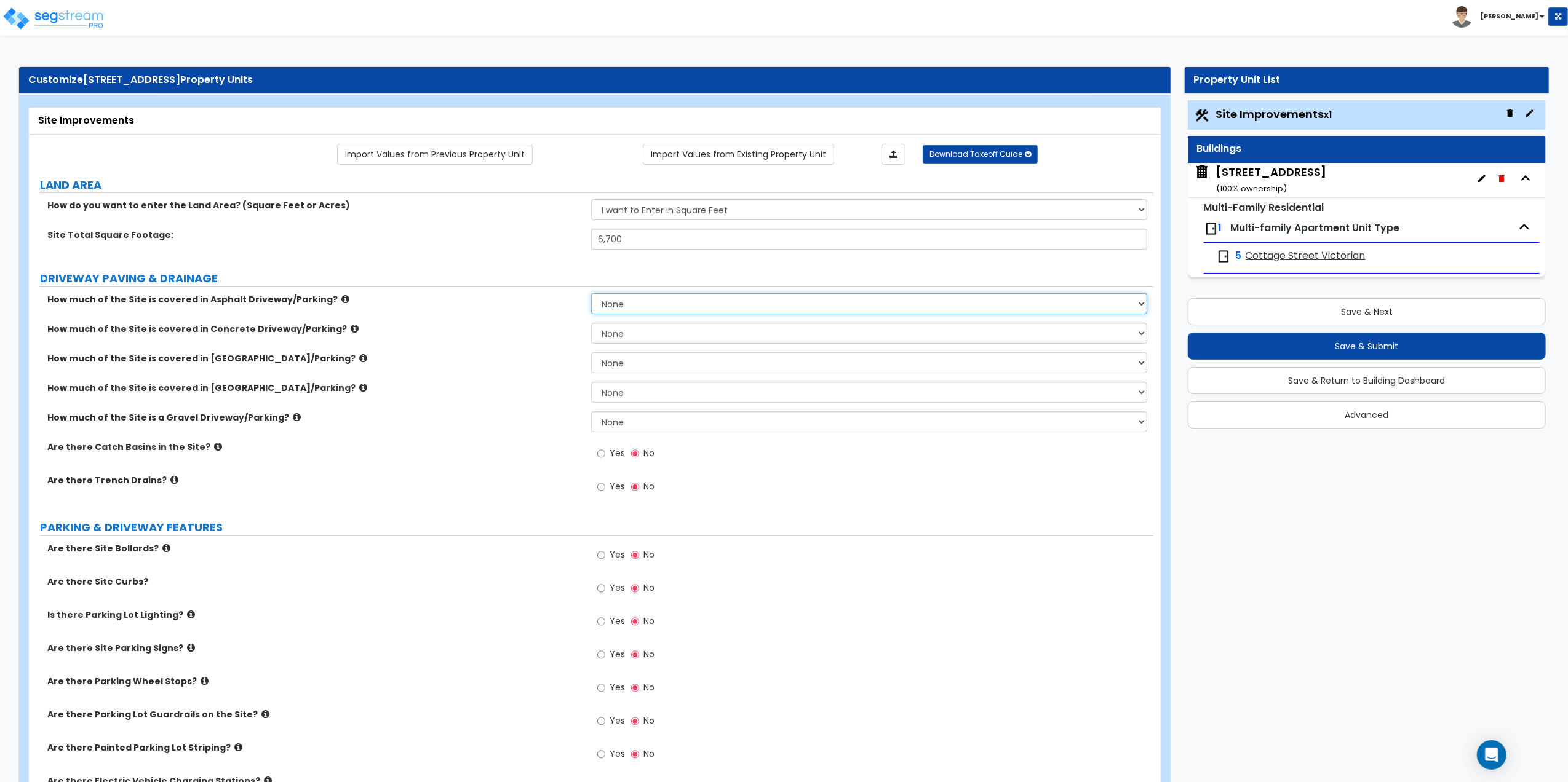
click at [626, 304] on select "None I want to Enter an Approximate Percentage I want to Enter the Square Foota…" at bounding box center [870, 303] width 556 height 21
click at [617, 307] on select "None I want to Enter an Approximate Percentage I want to Enter the Square Foota…" at bounding box center [870, 303] width 556 height 21
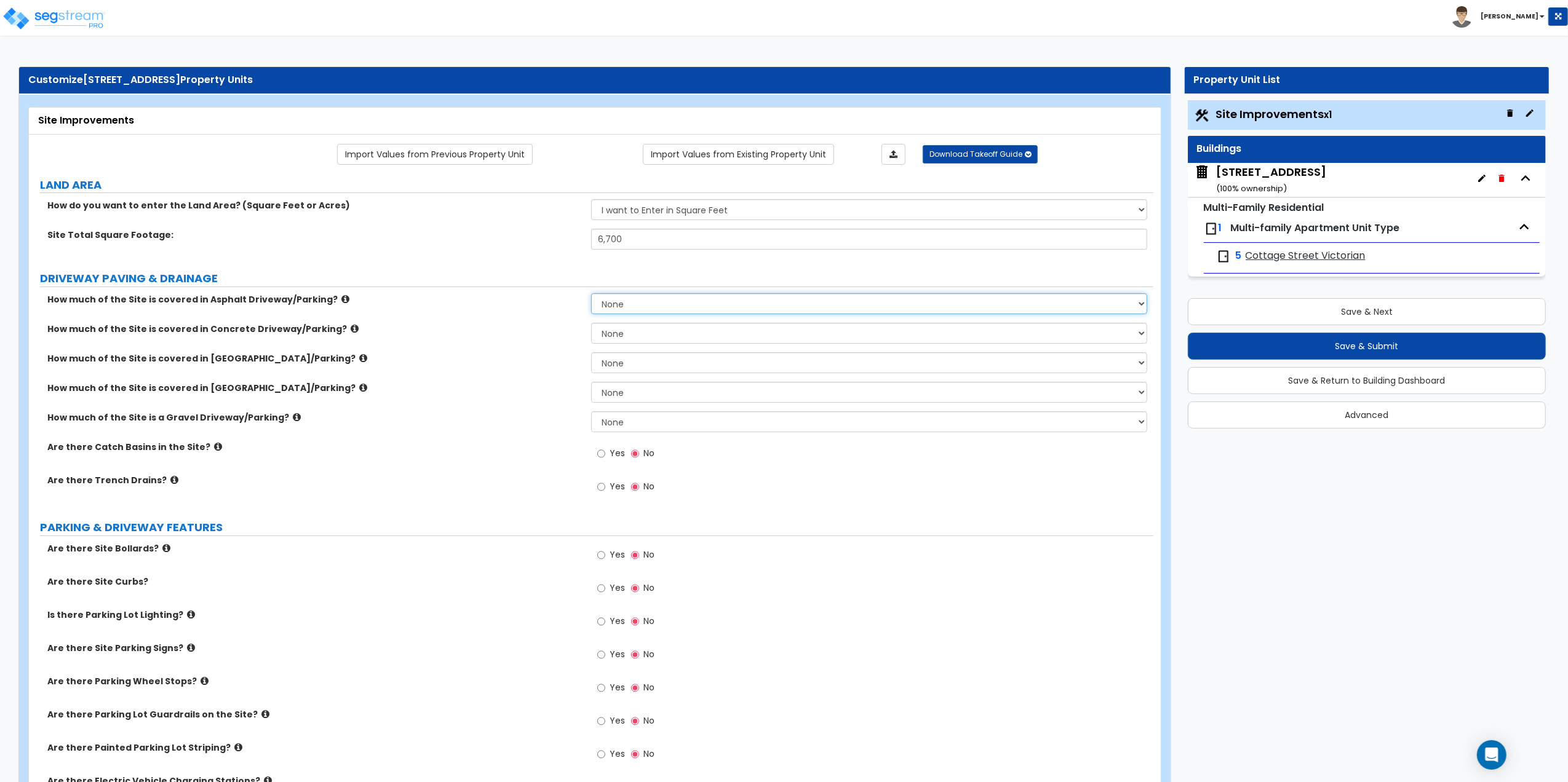
select select "2"
click at [591, 295] on select "None I want to Enter an Approximate Percentage I want to Enter the Square Foota…" at bounding box center [870, 303] width 556 height 21
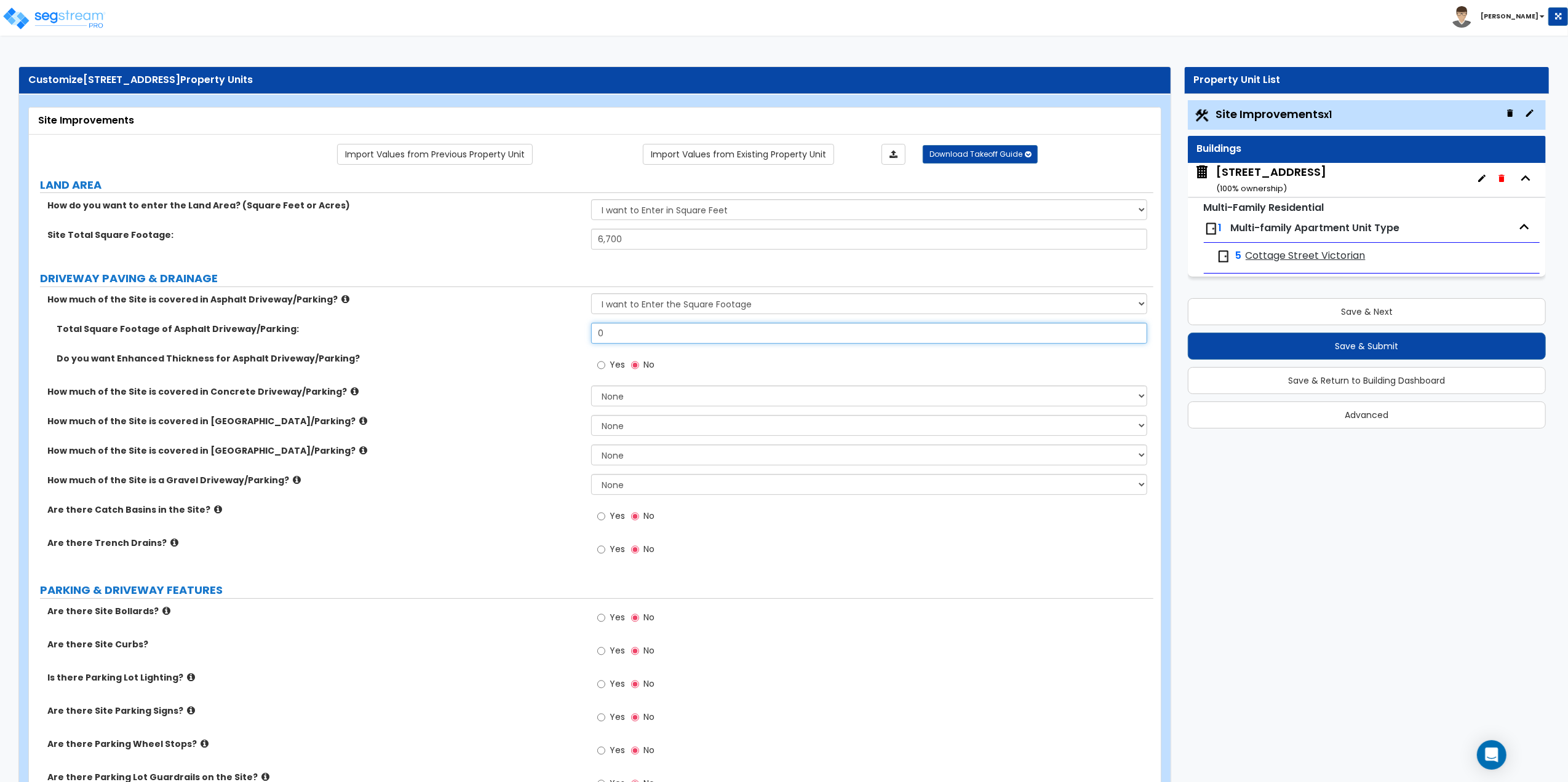
drag, startPoint x: 700, startPoint y: 340, endPoint x: 593, endPoint y: 337, distance: 107.0
click at [596, 335] on input "0" at bounding box center [870, 333] width 556 height 21
click at [593, 337] on input "0" at bounding box center [870, 333] width 556 height 21
click at [613, 335] on input "0" at bounding box center [870, 333] width 556 height 21
drag, startPoint x: 613, startPoint y: 335, endPoint x: 571, endPoint y: 326, distance: 43.0
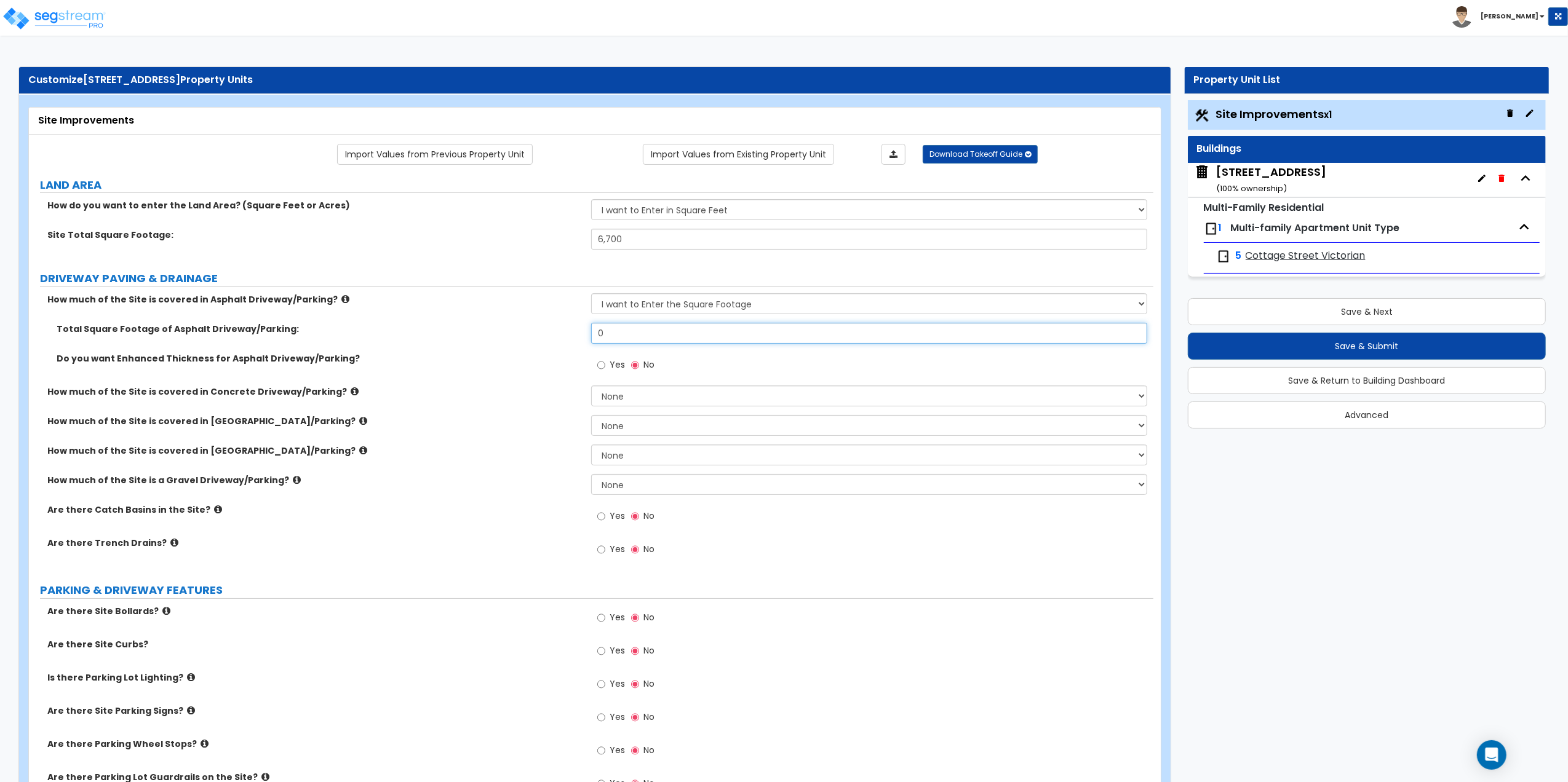
click at [571, 326] on div "Total Square Footage of Asphalt Driveway/Parking: 0" at bounding box center [591, 337] width 1124 height 29
type input "2,311"
click at [586, 115] on div "Site Improvements" at bounding box center [594, 121] width 1113 height 14
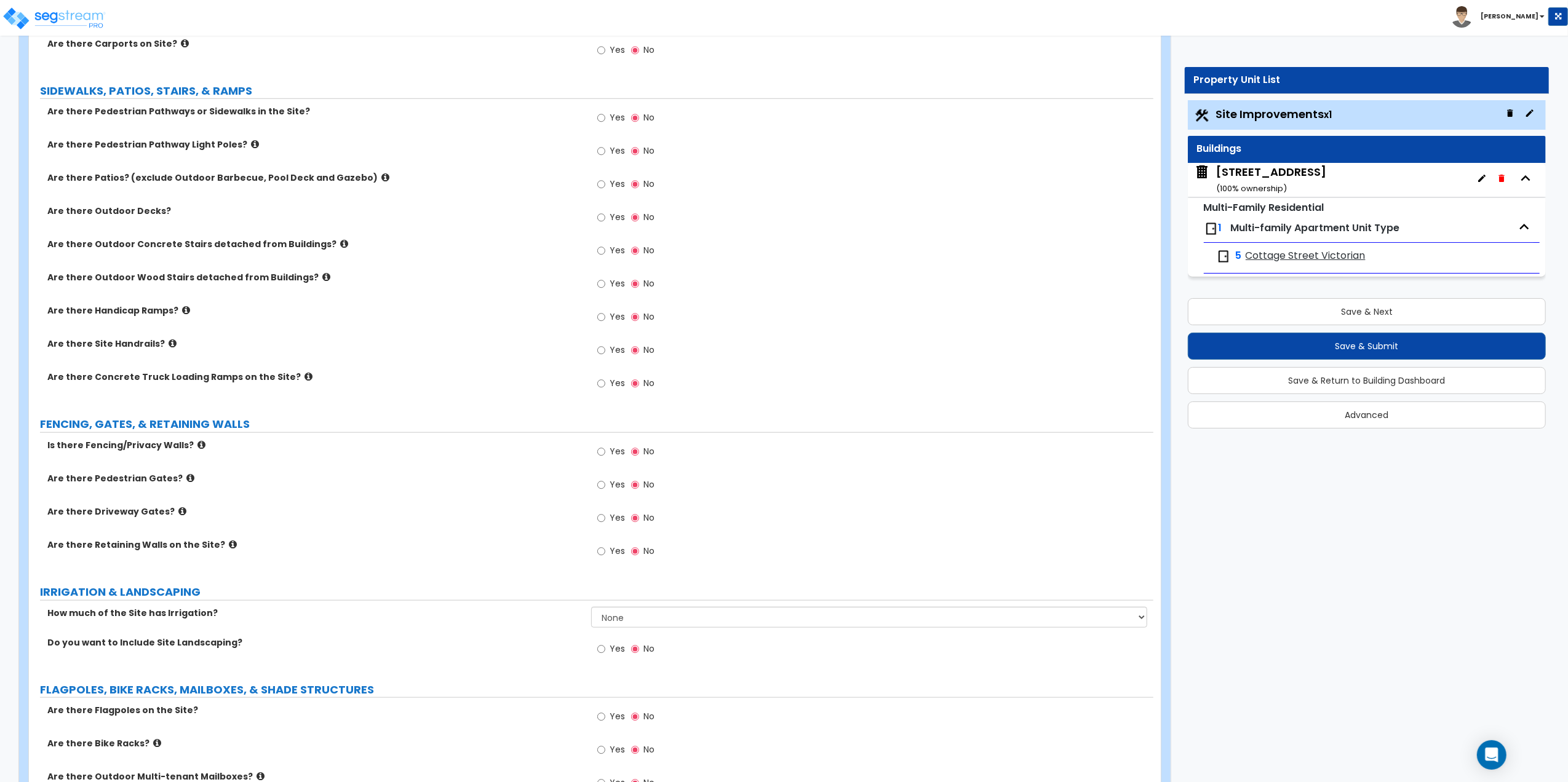
scroll to position [738, 0]
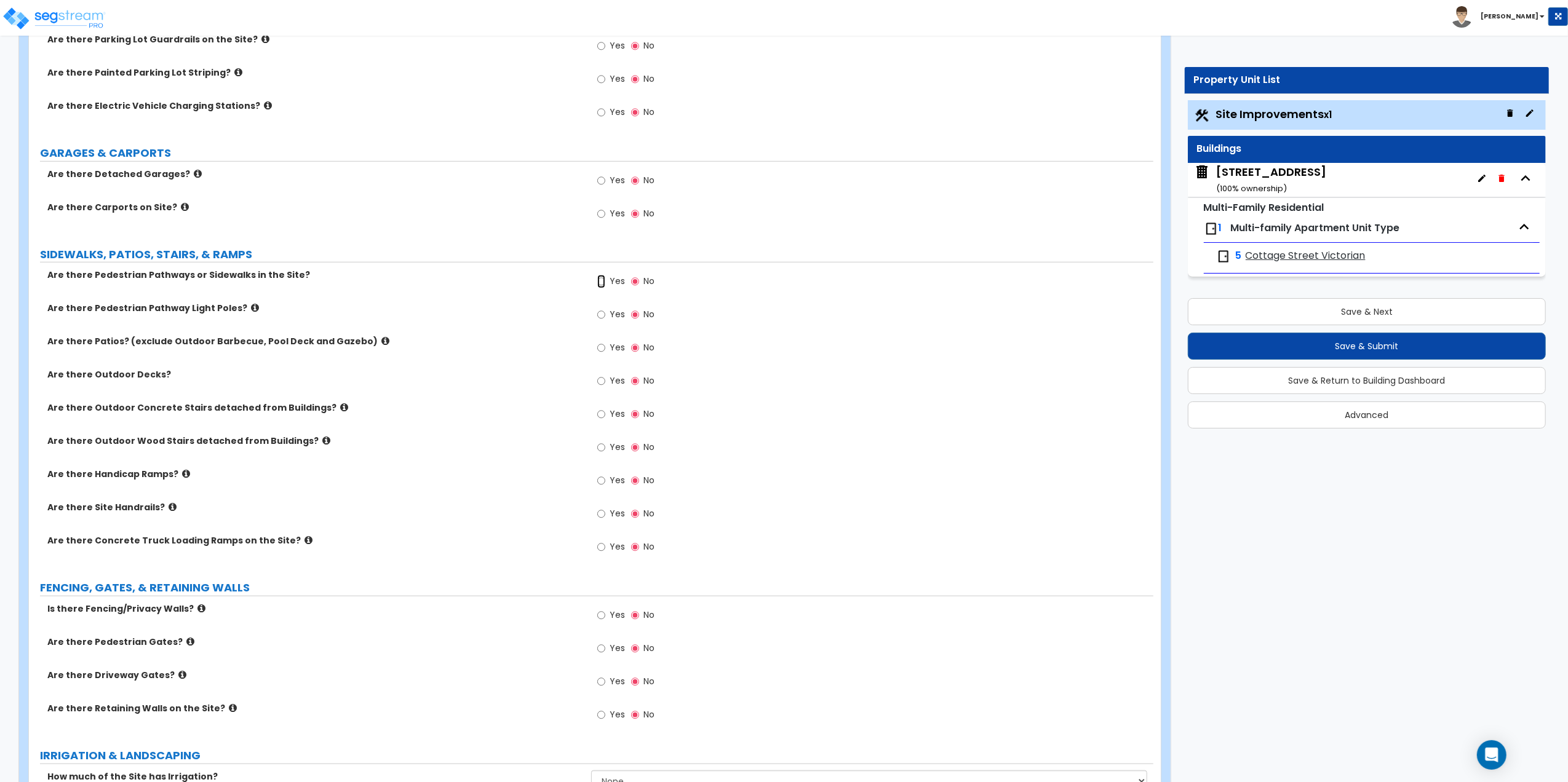
click at [603, 282] on input "Yes" at bounding box center [601, 282] width 8 height 14
radio input "true"
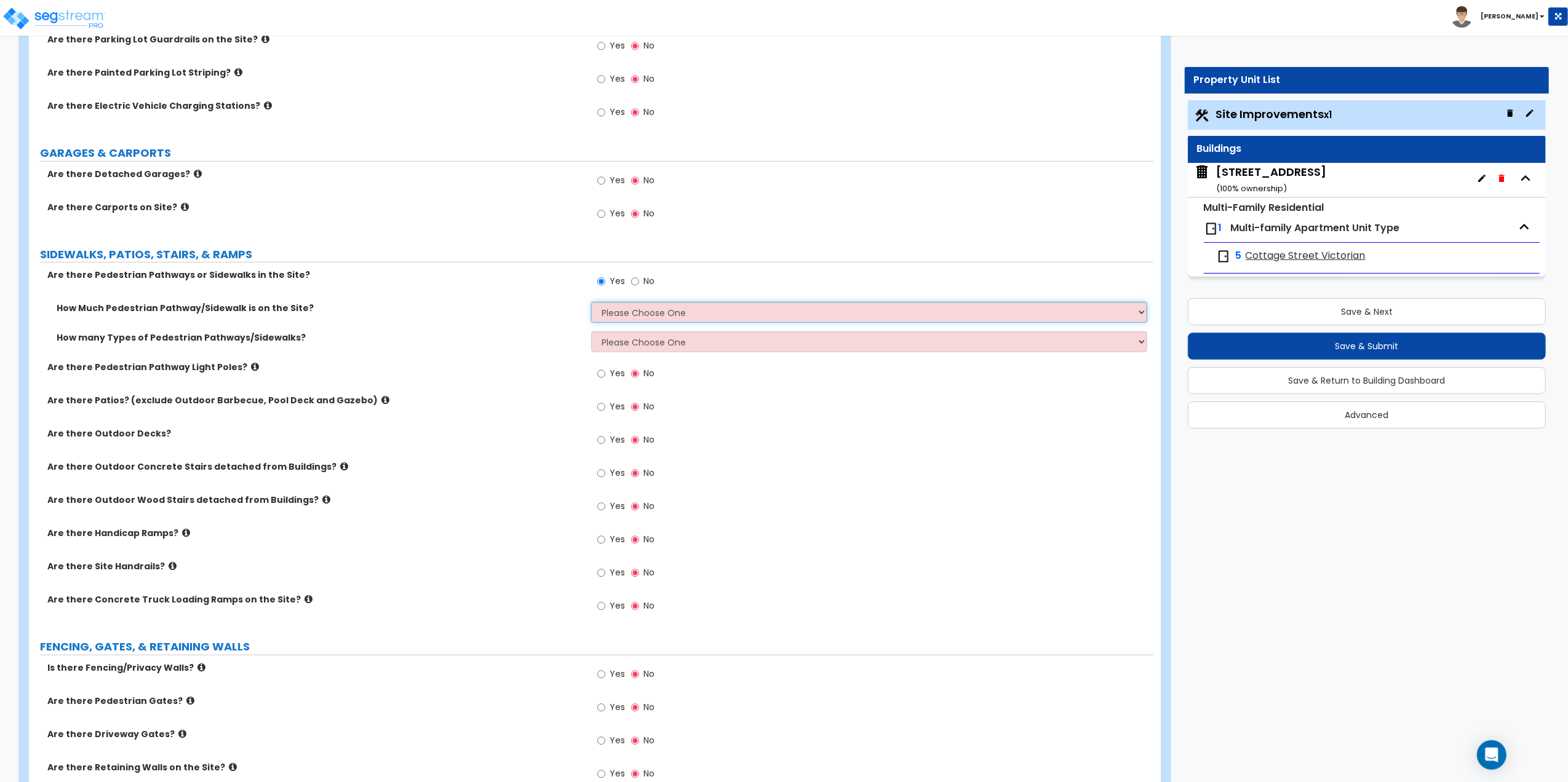
click at [635, 318] on select "Please Choose One I Don't Know, Please Estimate For Me Enter Linear Footage" at bounding box center [870, 312] width 556 height 21
select select "2"
click at [591, 304] on select "Please Choose One I Don't Know, Please Estimate For Me Enter Linear Footage" at bounding box center [870, 312] width 556 height 21
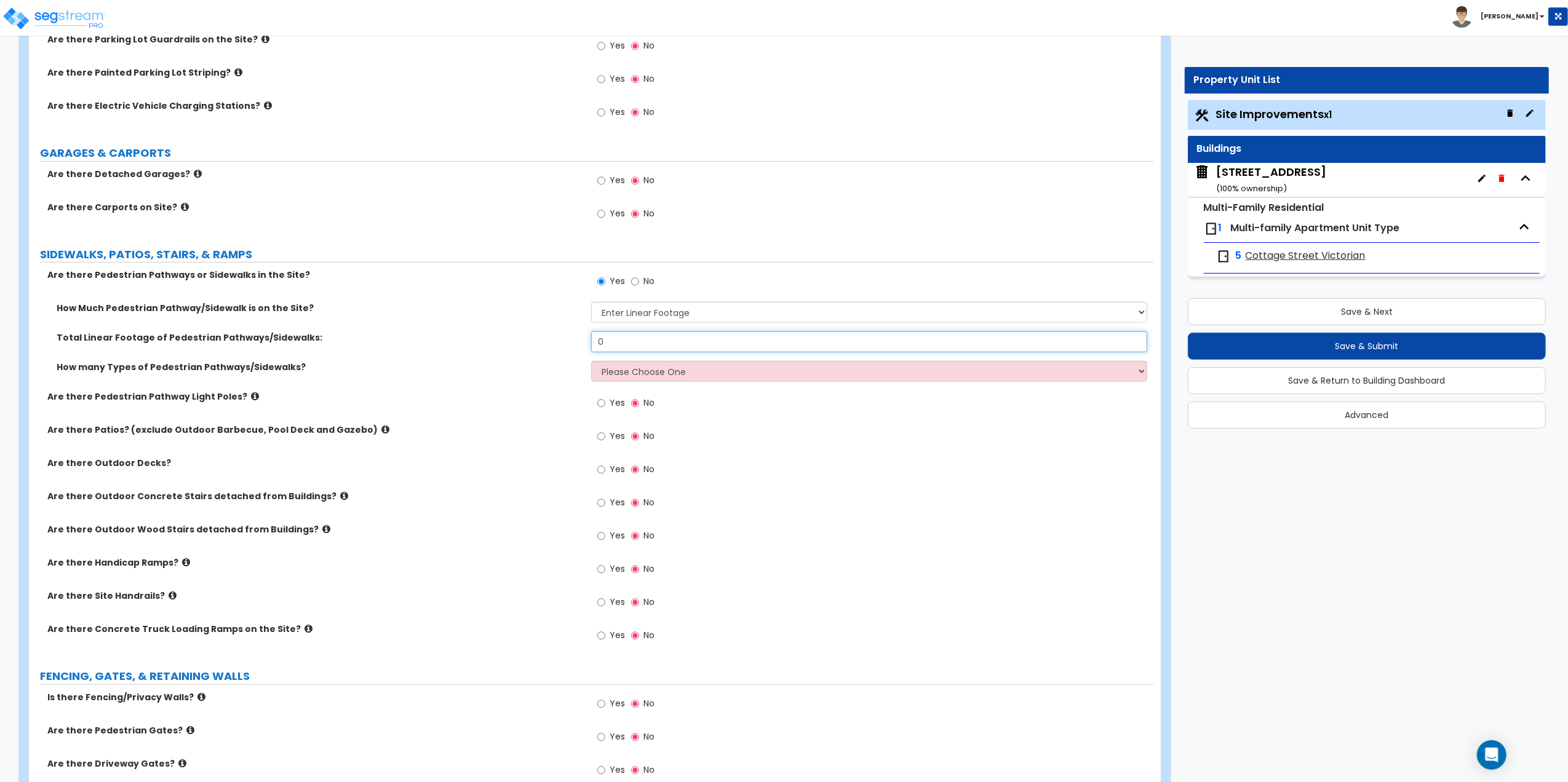
click at [617, 342] on input "0" at bounding box center [870, 341] width 556 height 21
drag, startPoint x: 617, startPoint y: 343, endPoint x: 593, endPoint y: 340, distance: 24.2
click at [593, 340] on input "0" at bounding box center [870, 341] width 556 height 21
type input "24"
click at [634, 371] on select "Please Choose One 1 2 3" at bounding box center [870, 371] width 556 height 21
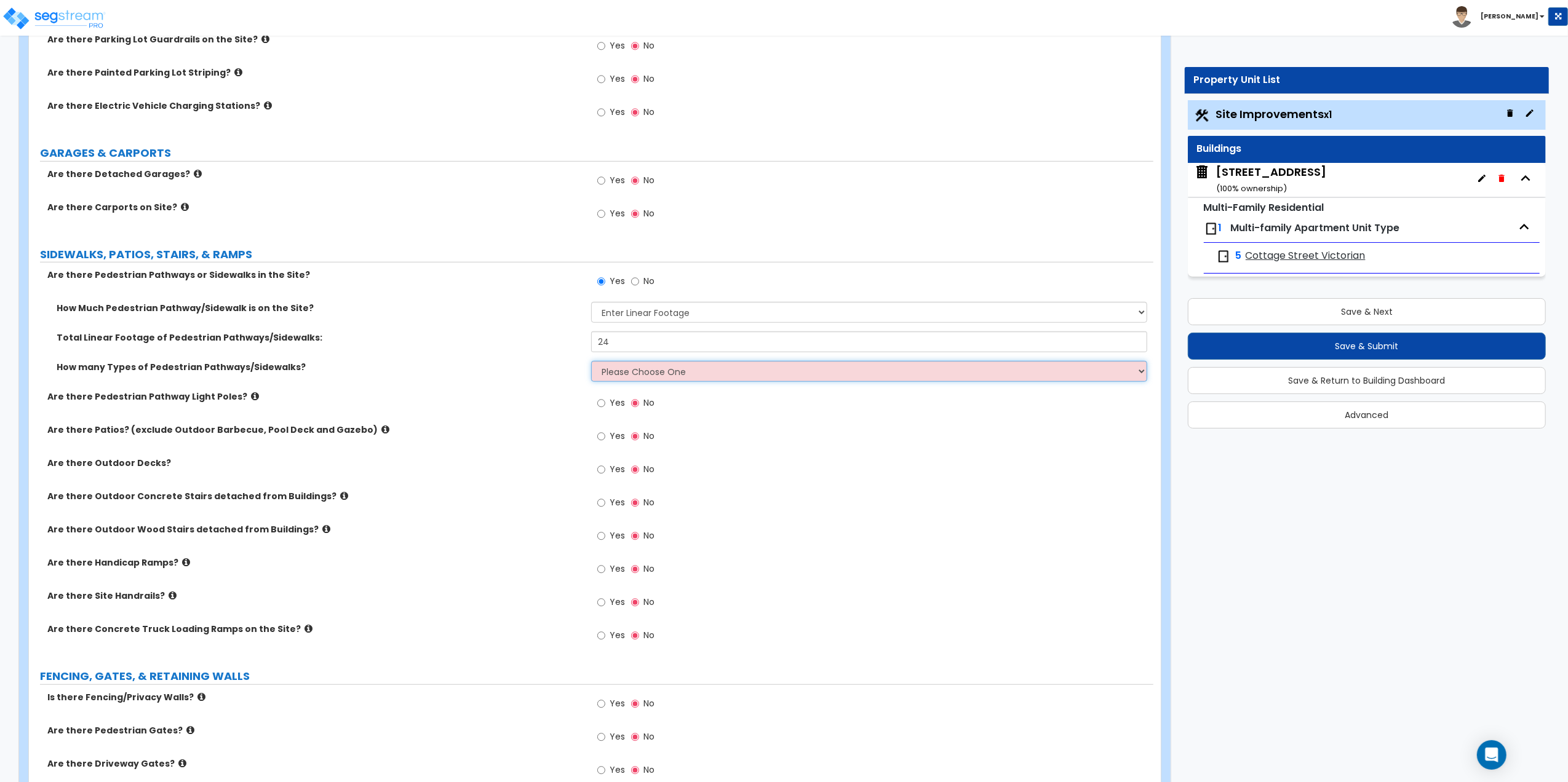
select select "1"
click at [591, 363] on select "Please Choose One 1 2 3" at bounding box center [870, 371] width 556 height 21
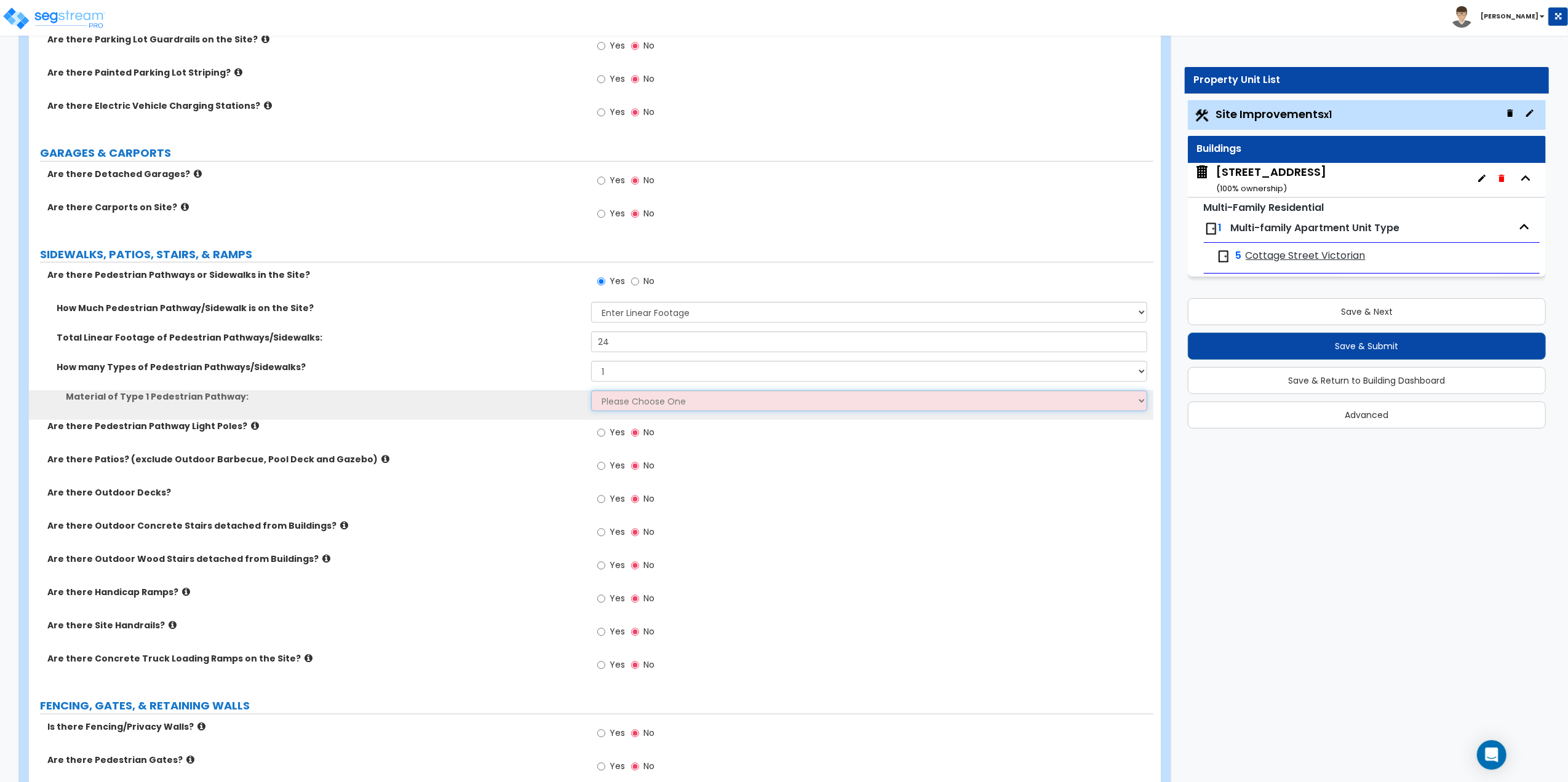
click at [616, 407] on select "Please Choose One Bare Concrete Stamped Concrete Brick Pavers Stone Pavers Wood…" at bounding box center [870, 401] width 556 height 21
select select "1"
click at [591, 392] on select "Please Choose One Bare Concrete Stamped Concrete Brick Pavers Stone Pavers Wood…" at bounding box center [870, 401] width 556 height 21
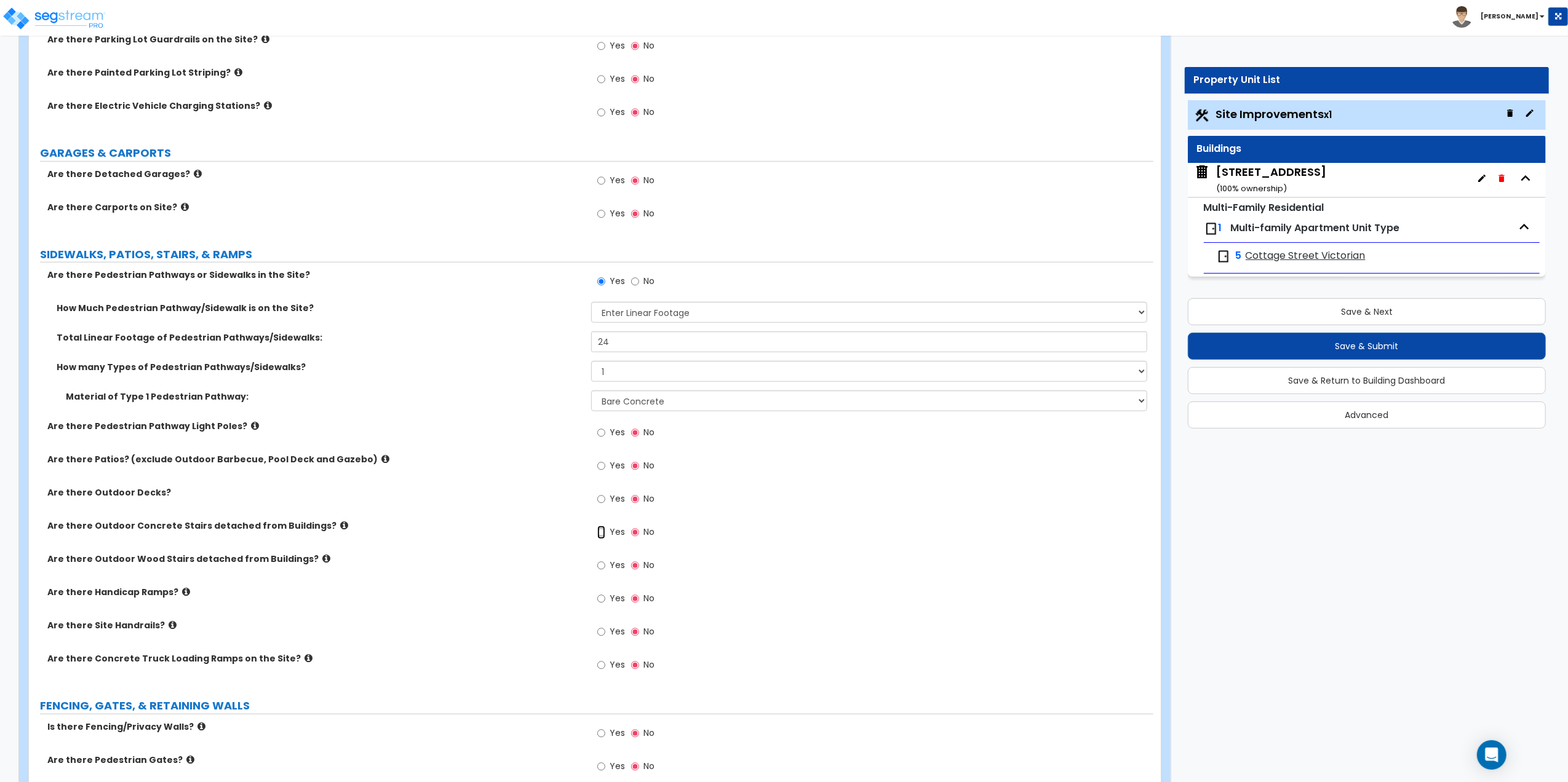
click at [601, 533] on input "Yes" at bounding box center [601, 533] width 8 height 14
radio input "true"
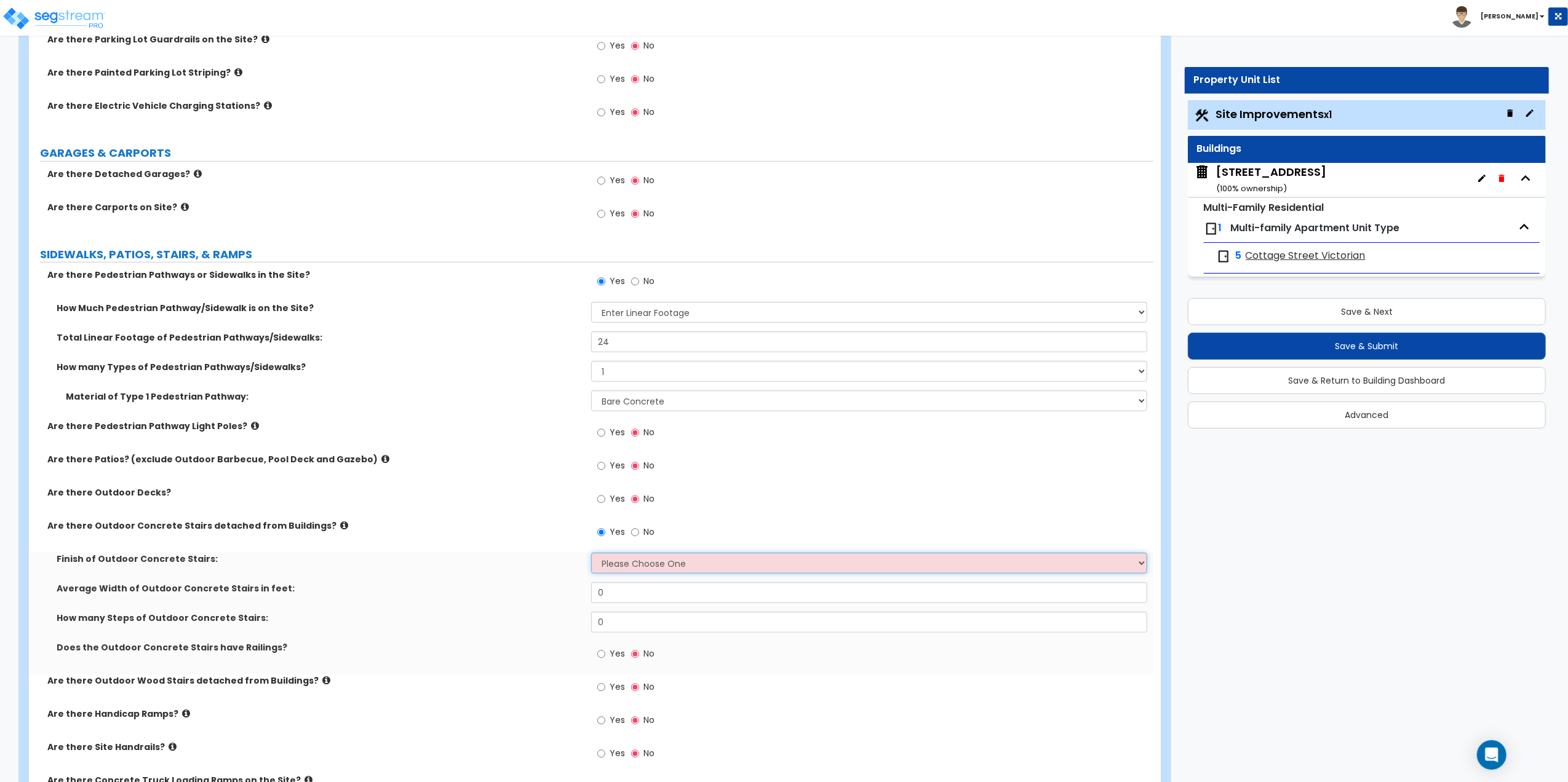
click at [614, 564] on select "Please Choose One Bare Concrete Exposed Aggregate Brick Paved Stone Paved" at bounding box center [870, 563] width 556 height 21
select select "1"
click at [591, 555] on select "Please Choose One Bare Concrete Exposed Aggregate Brick Paved Stone Paved" at bounding box center [870, 563] width 556 height 21
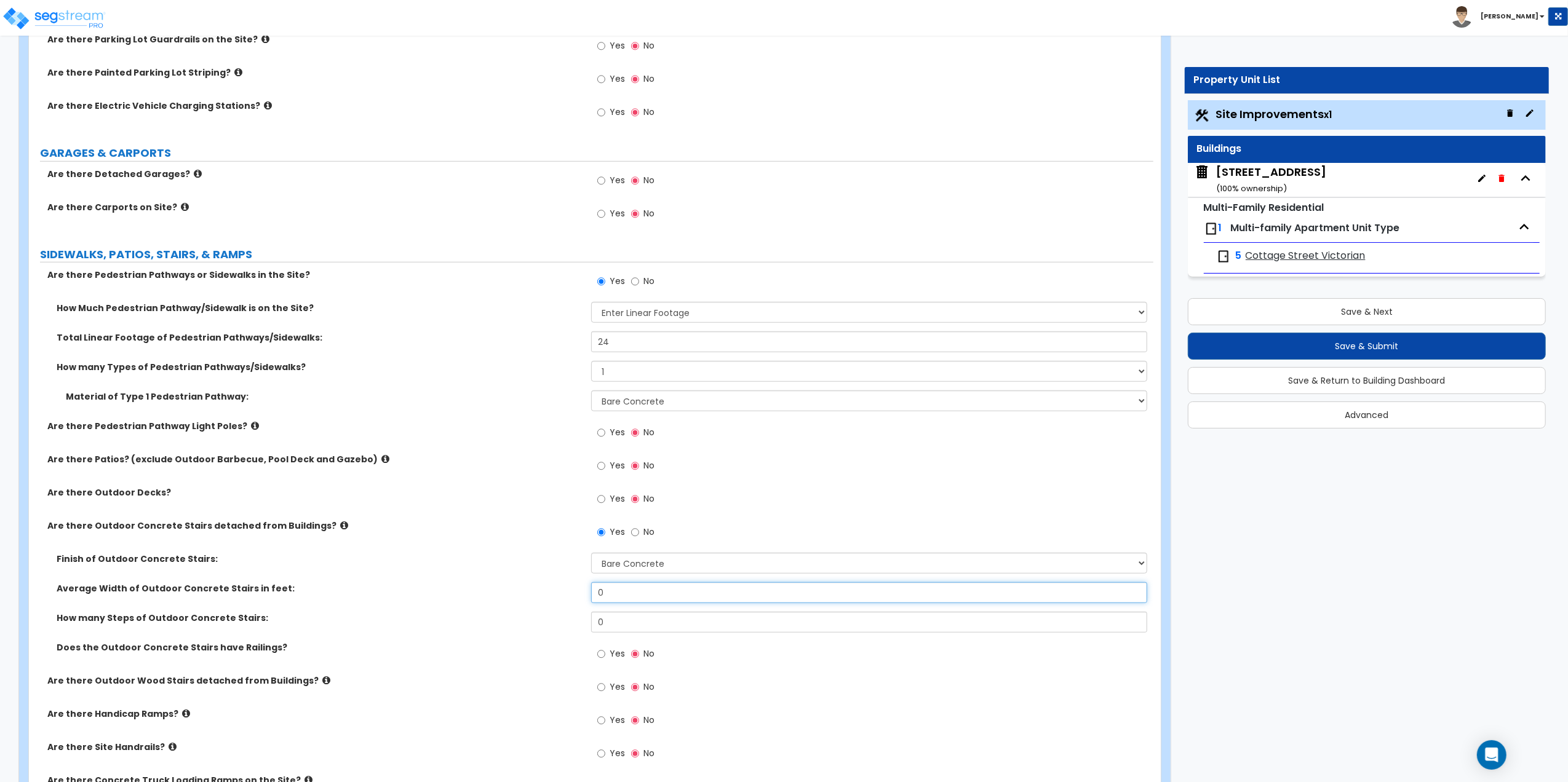
drag, startPoint x: 611, startPoint y: 591, endPoint x: 594, endPoint y: 586, distance: 17.7
click at [594, 586] on input "0" at bounding box center [870, 593] width 556 height 21
type input "3"
